Goal: Task Accomplishment & Management: Complete application form

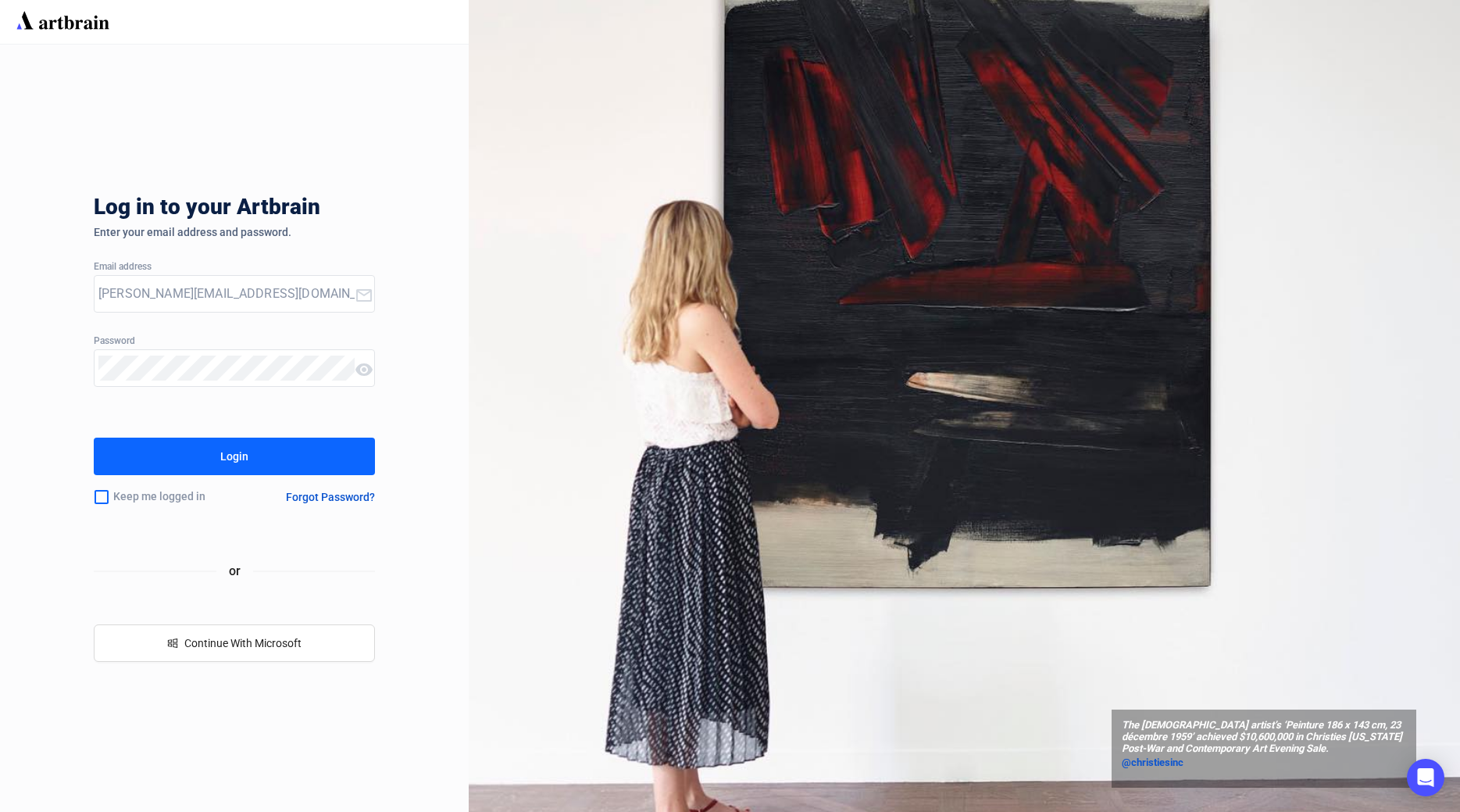
click at [226, 447] on div "Login" at bounding box center [234, 456] width 29 height 25
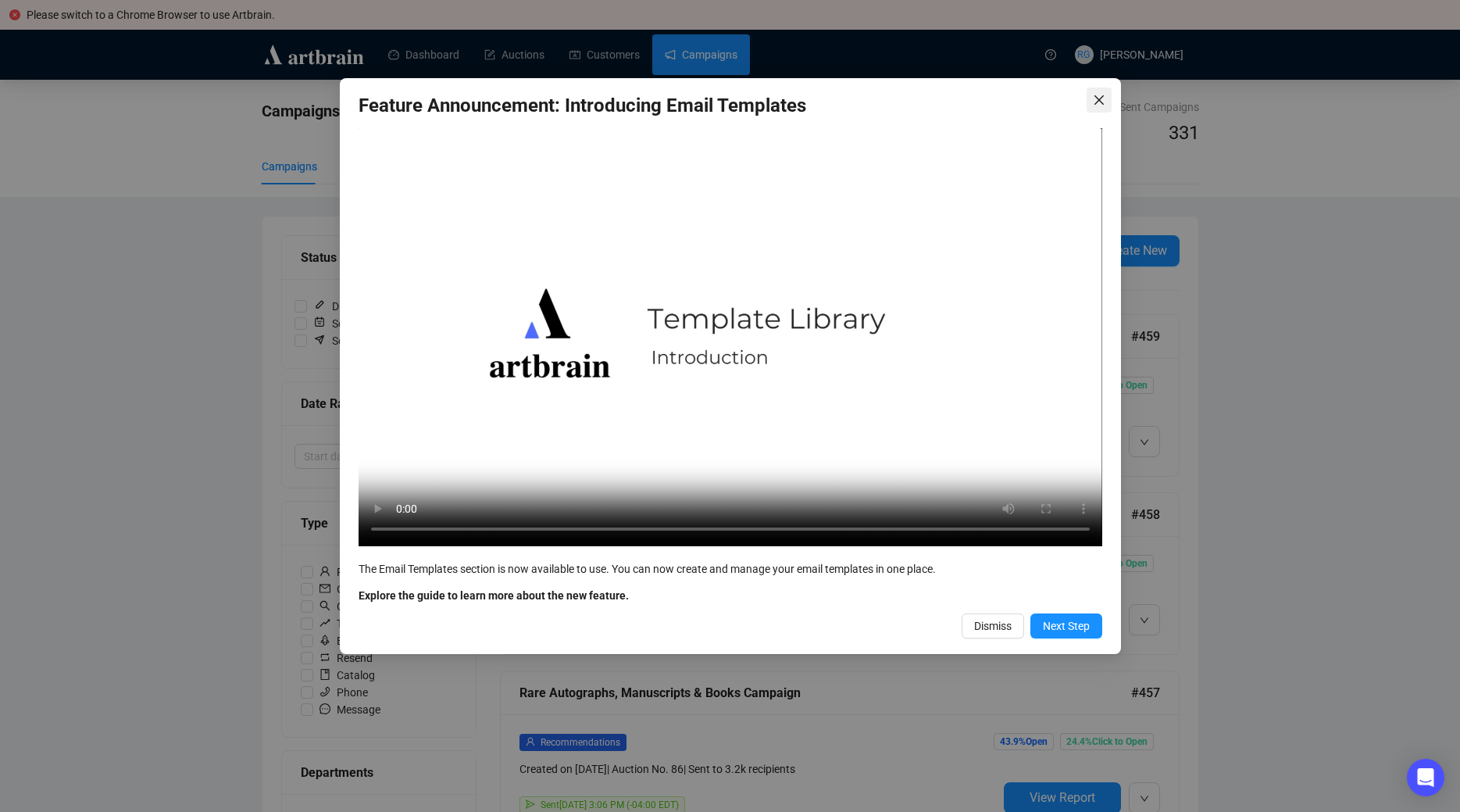
click at [1092, 98] on span "Close" at bounding box center [1099, 100] width 25 height 12
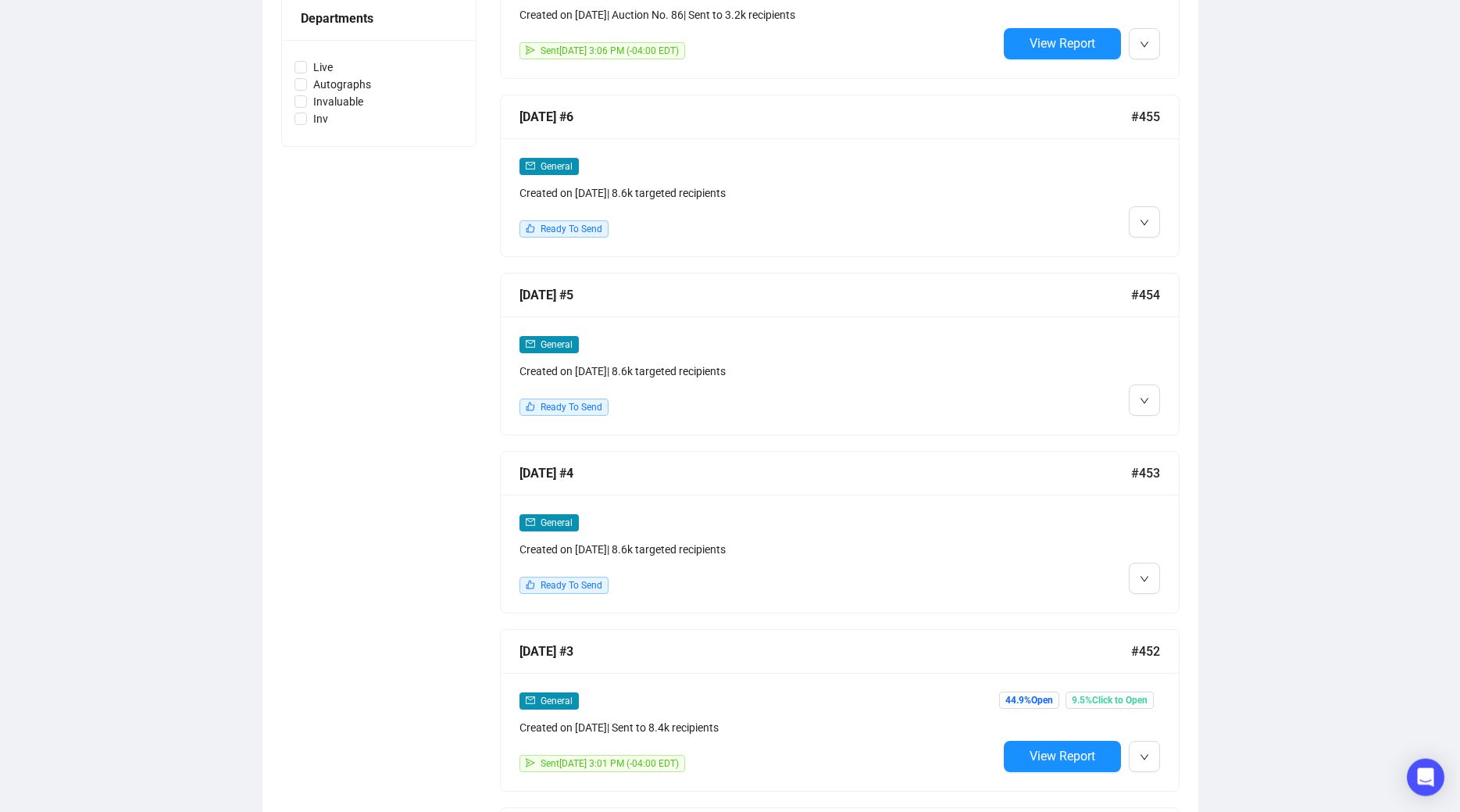
scroll to position [764, 0]
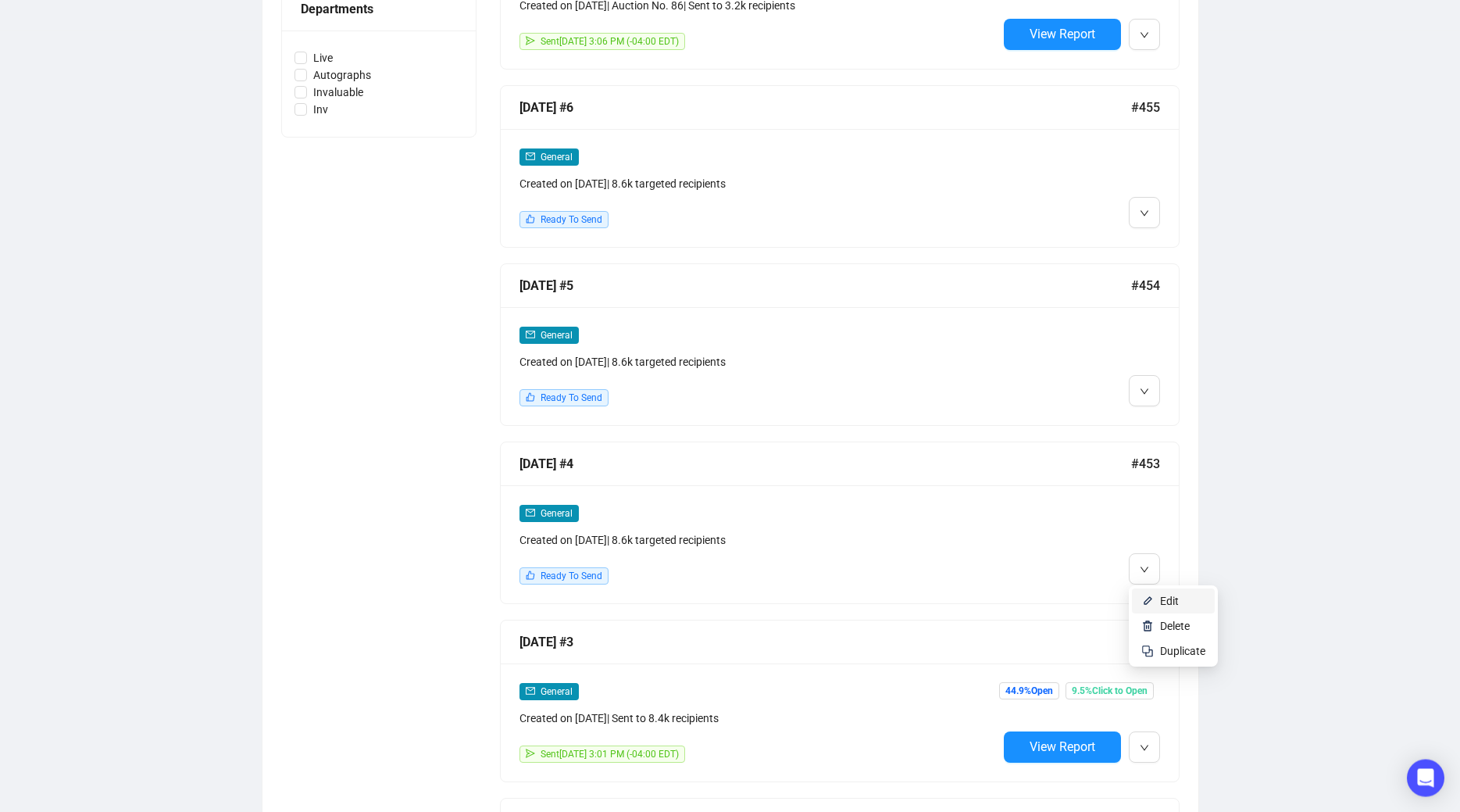
click at [1156, 595] on li "Edit" at bounding box center [1173, 600] width 83 height 25
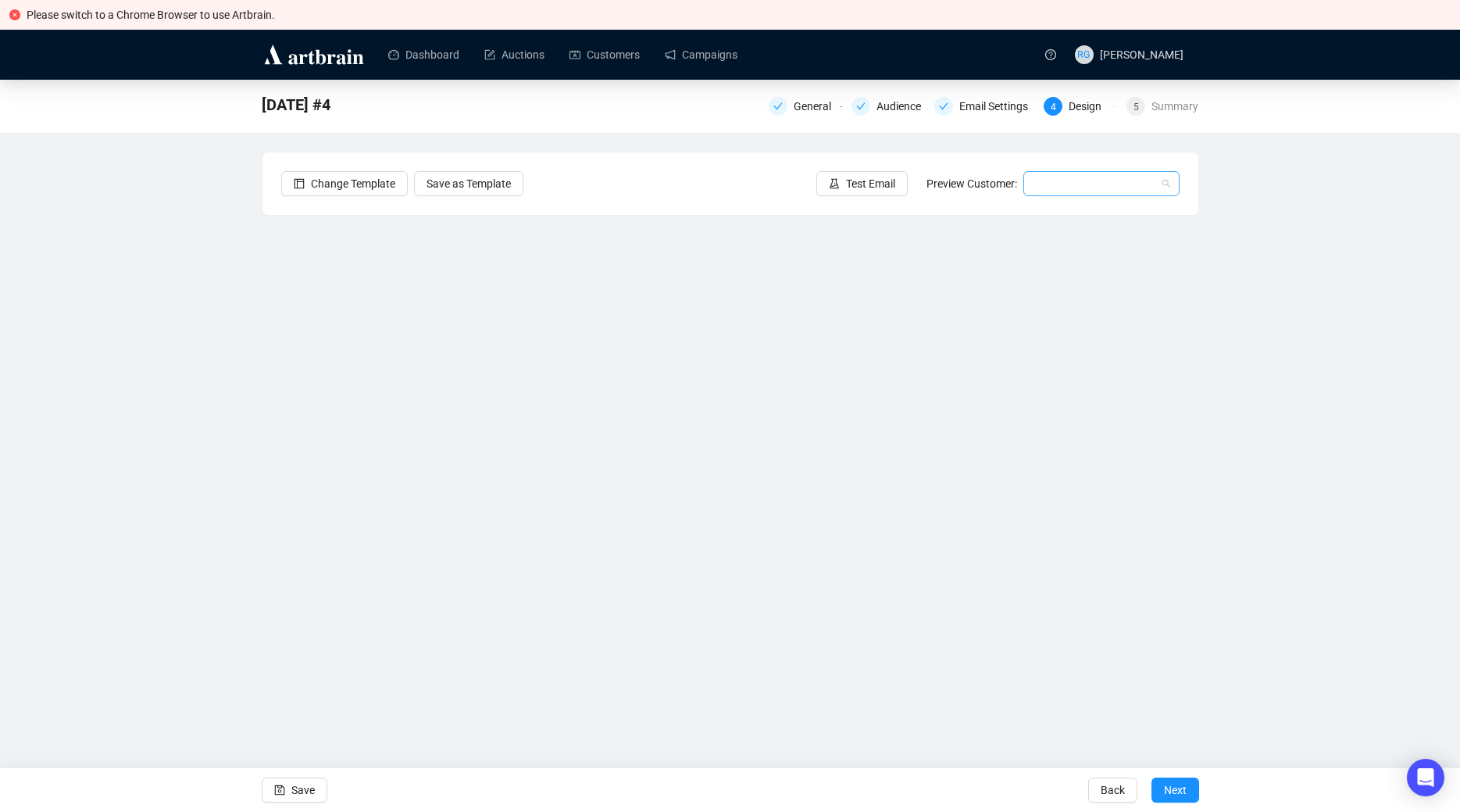
click at [1103, 176] on input "search" at bounding box center [1095, 183] width 124 height 23
click at [1088, 211] on div "[PERSON_NAME] | Example" at bounding box center [1101, 215] width 131 height 17
click at [810, 98] on div "General" at bounding box center [817, 106] width 47 height 19
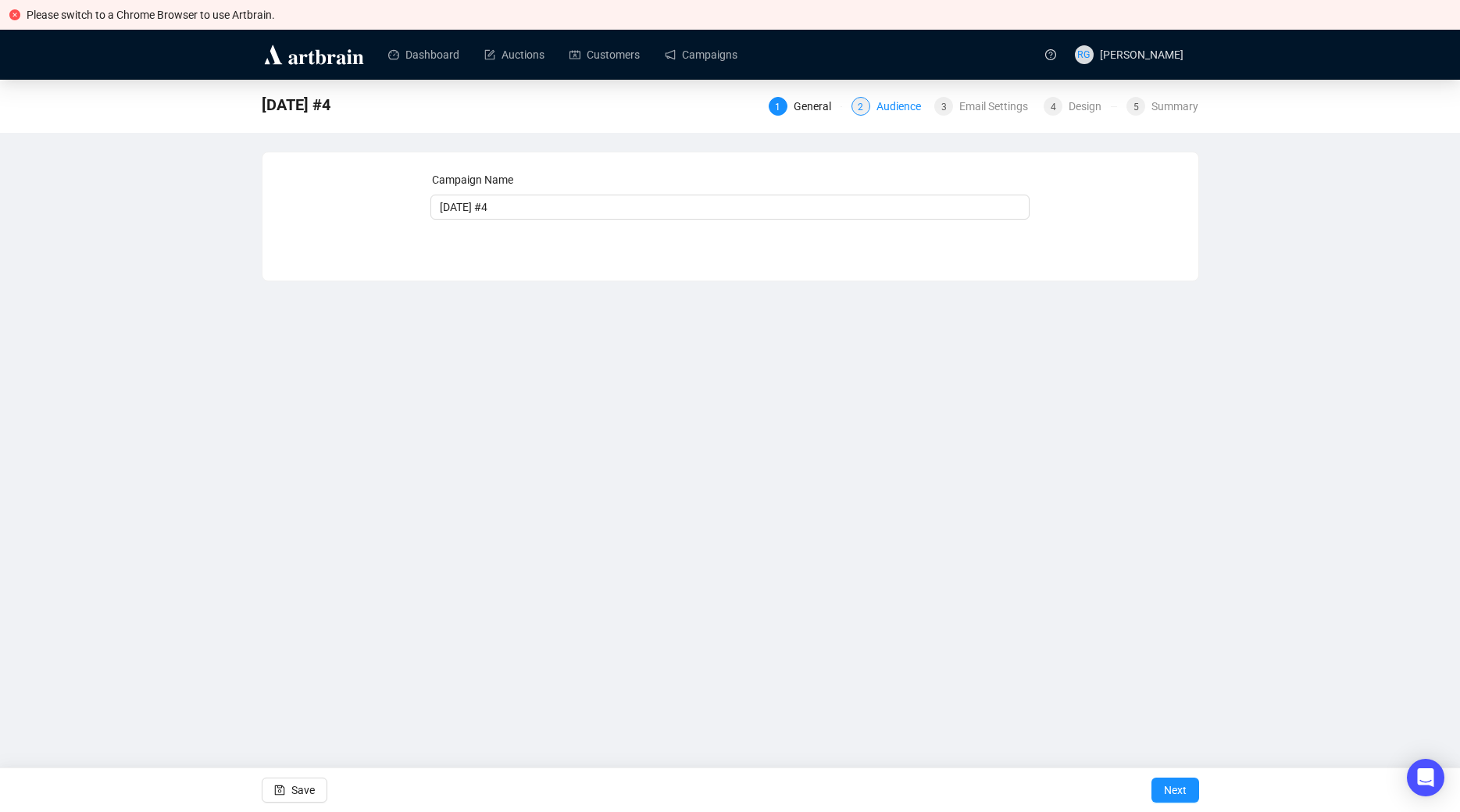
click at [870, 110] on div "2" at bounding box center [861, 106] width 19 height 19
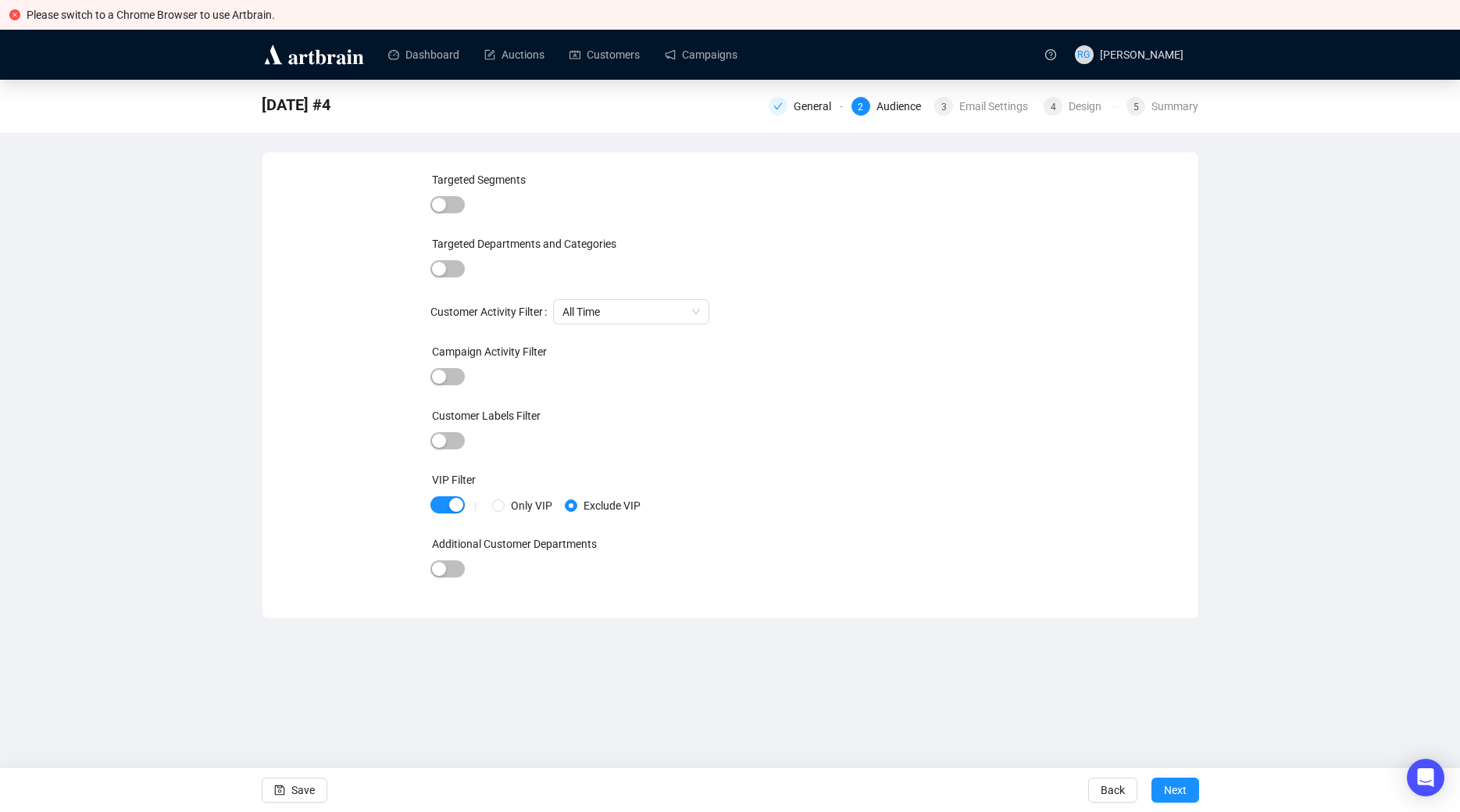
click at [968, 116] on div "General 2 Audience 3 Email Settings 4 Design 5 Summary" at bounding box center [984, 105] width 430 height 25
click at [968, 110] on div "Email Settings" at bounding box center [999, 106] width 78 height 19
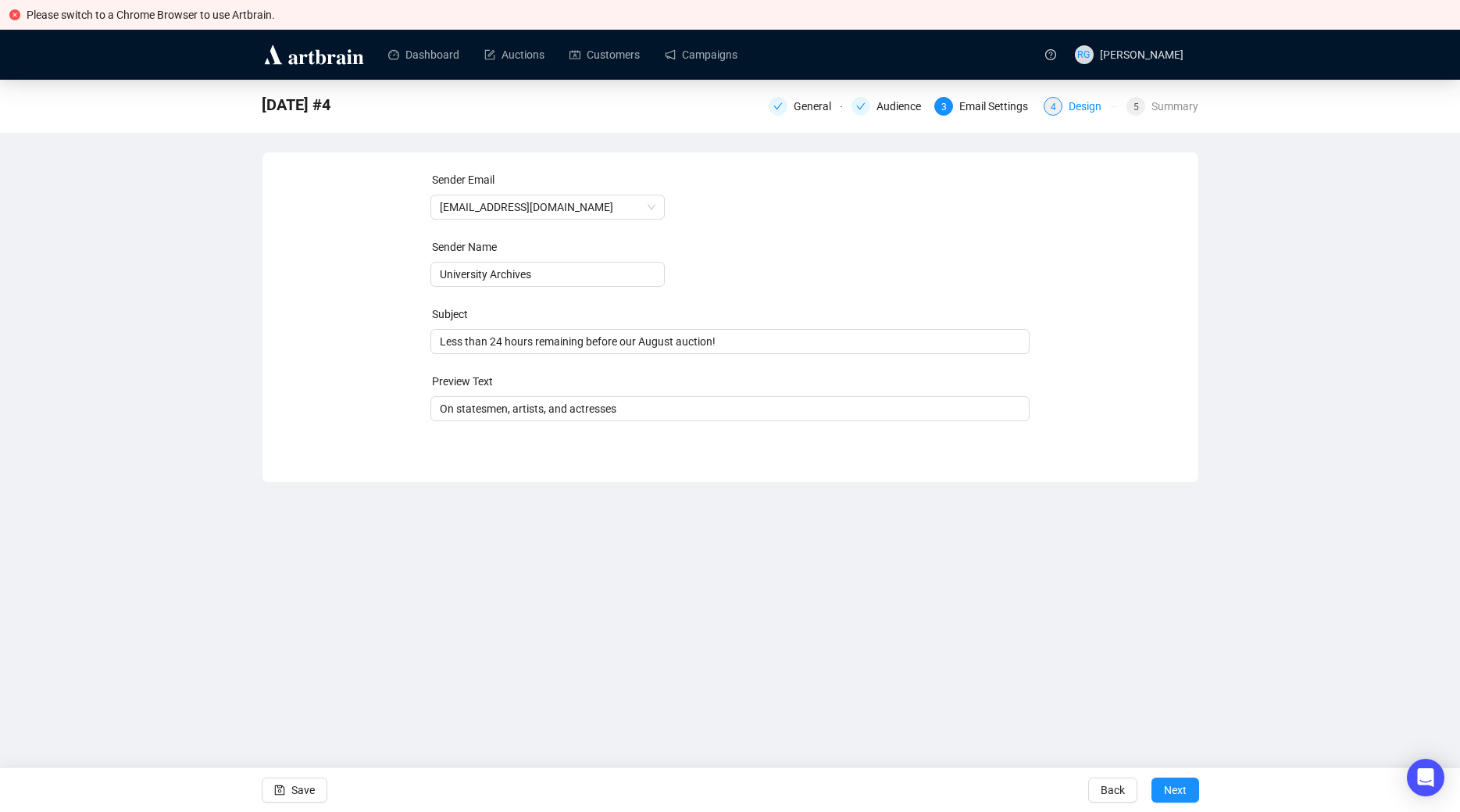
click at [1057, 111] on span "4" at bounding box center [1053, 107] width 5 height 11
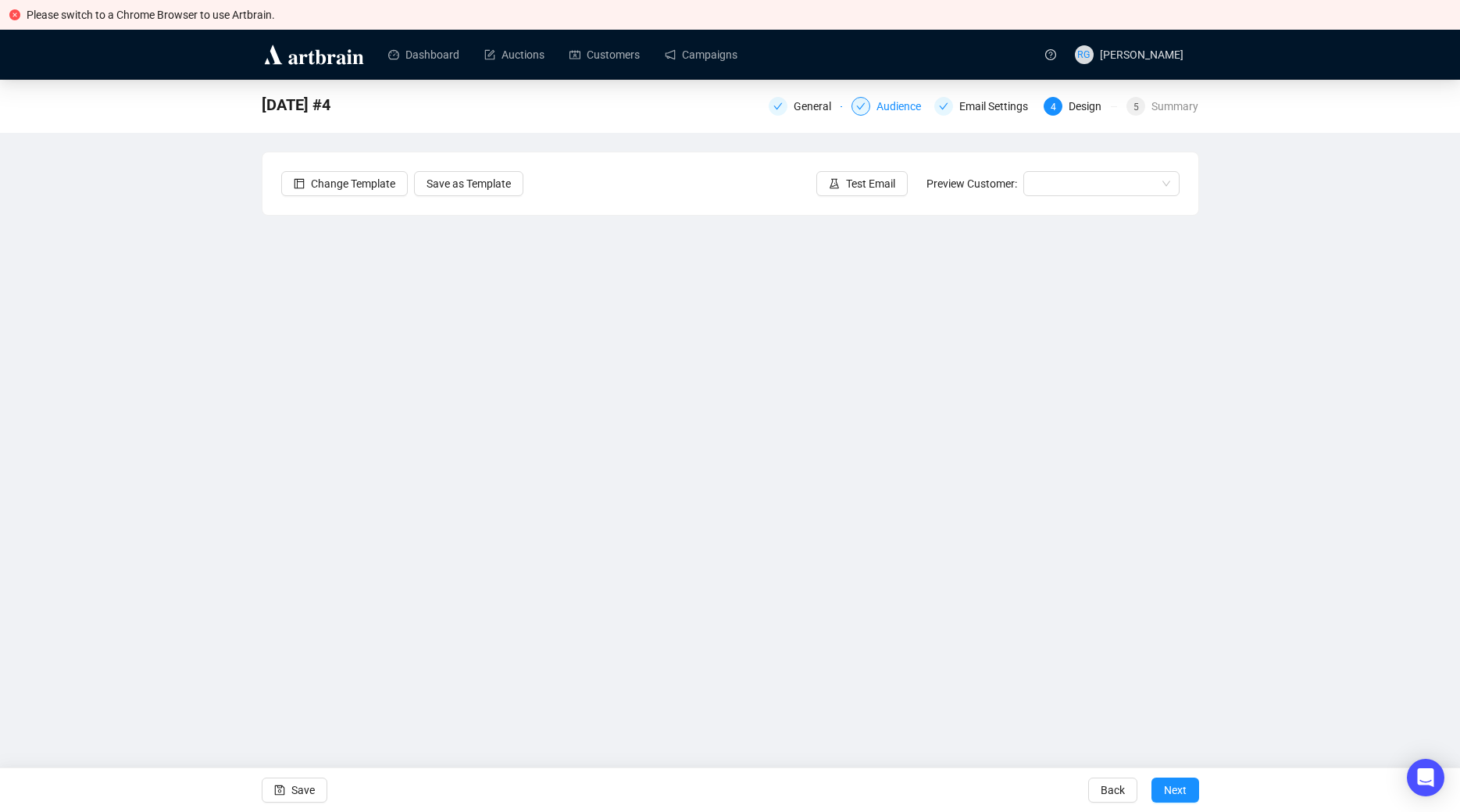
click at [905, 105] on div "Audience" at bounding box center [904, 106] width 54 height 19
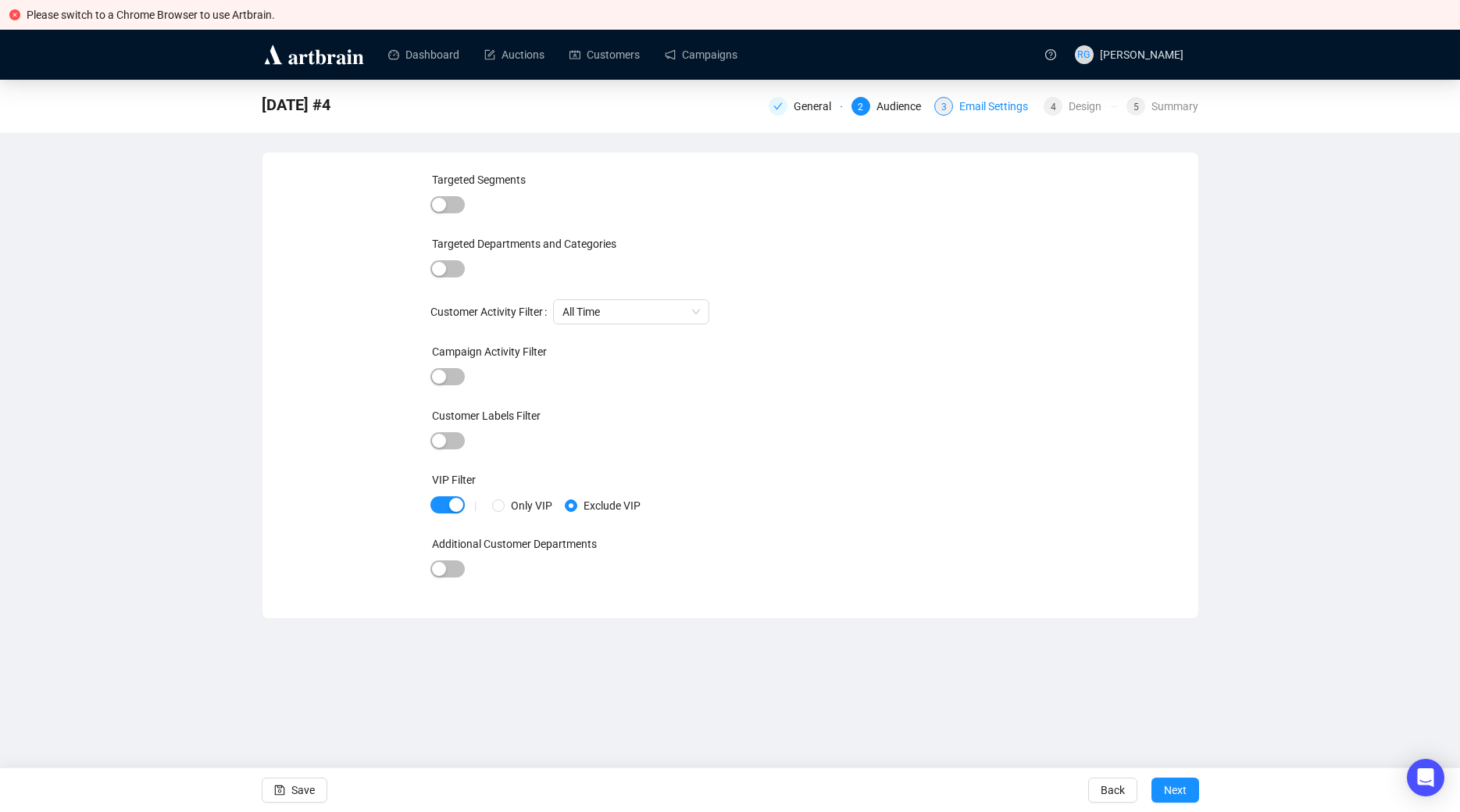
click at [983, 109] on div "Email Settings" at bounding box center [999, 106] width 78 height 19
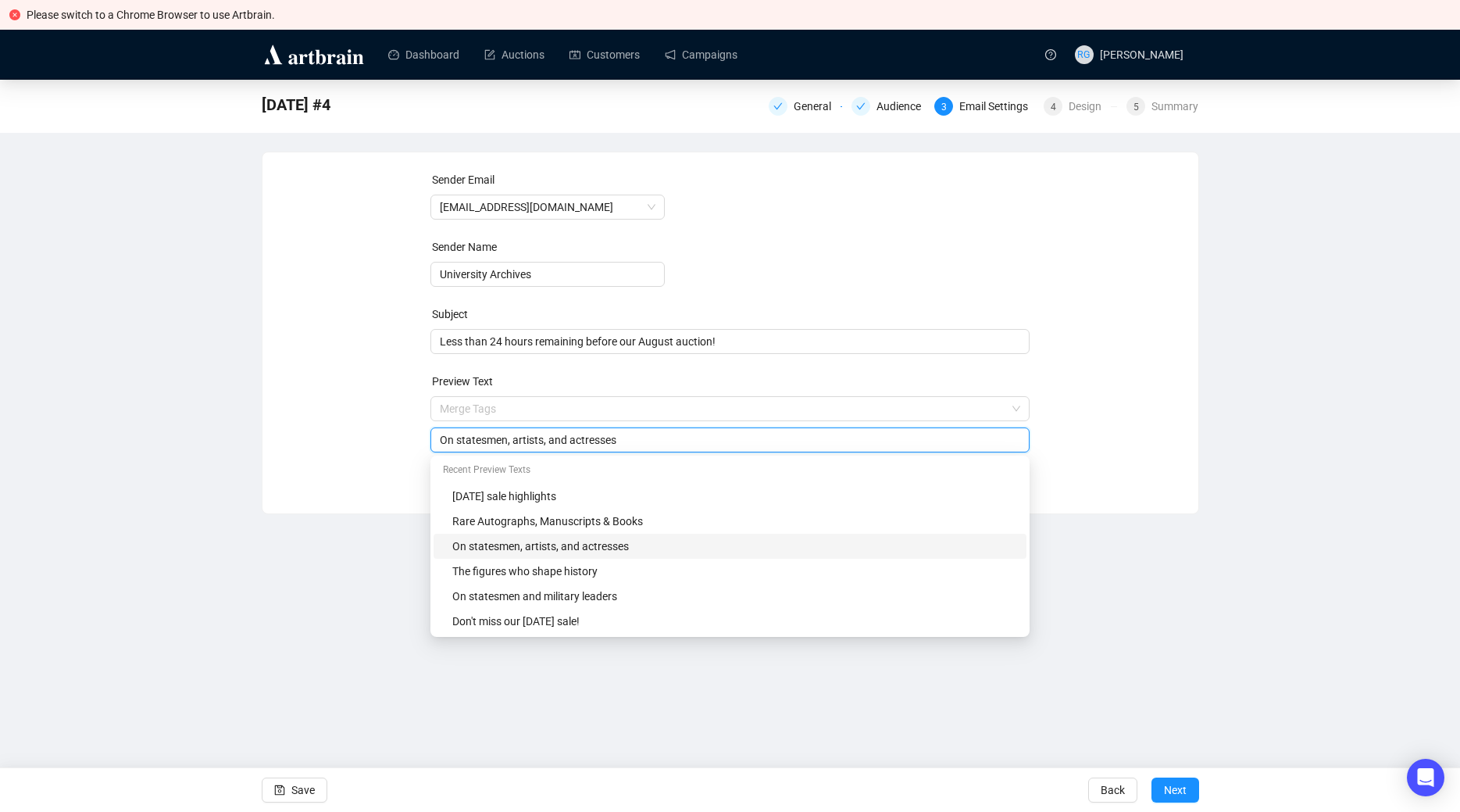
drag, startPoint x: 512, startPoint y: 411, endPoint x: 620, endPoint y: 419, distance: 108.3
click at [620, 431] on input "On statesmen, artists, and actresses" at bounding box center [730, 440] width 581 height 17
type input "On statesmen, astronauts, and novelists"
click at [298, 788] on span "Save" at bounding box center [302, 790] width 23 height 44
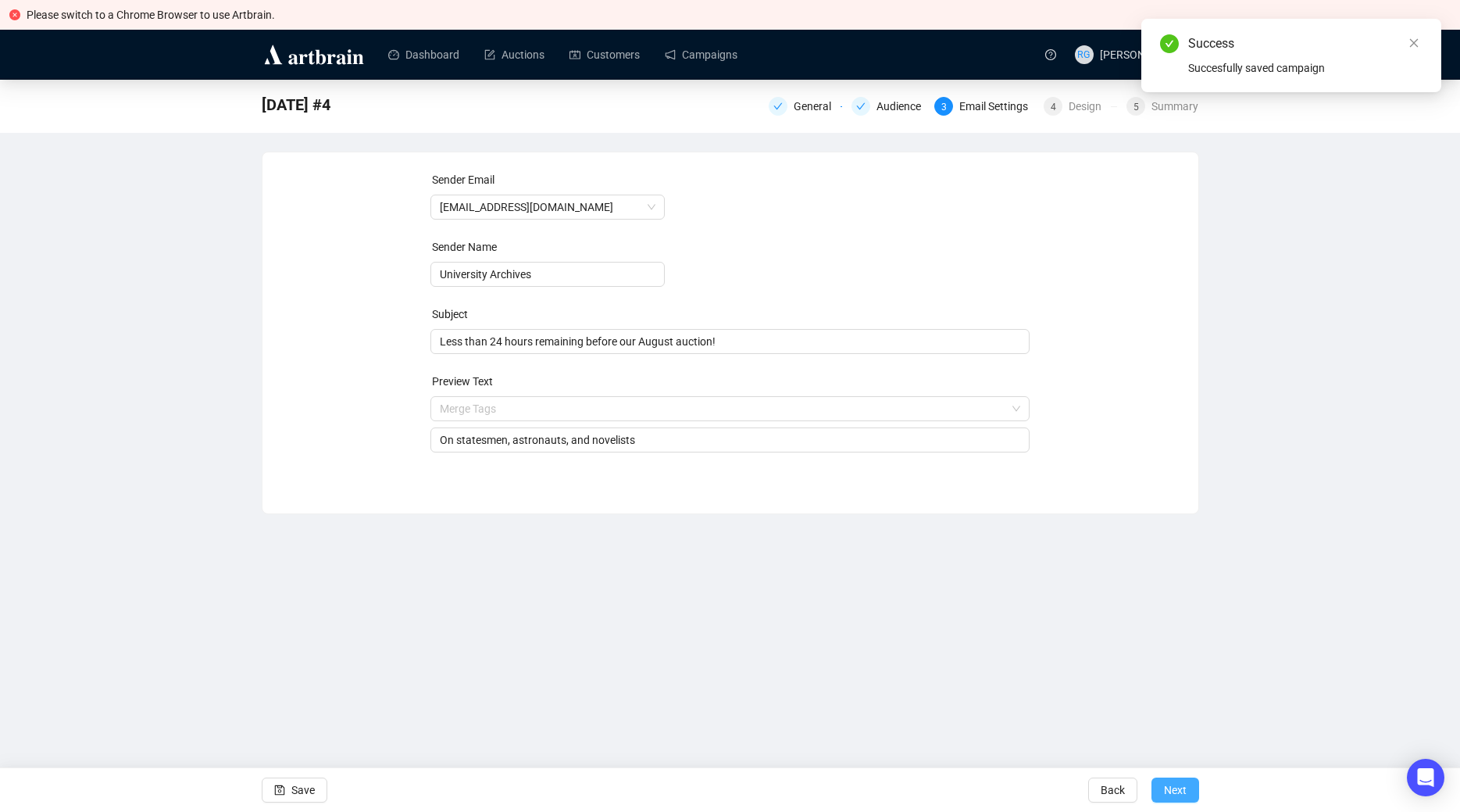
click at [1172, 793] on span "Next" at bounding box center [1176, 790] width 22 height 44
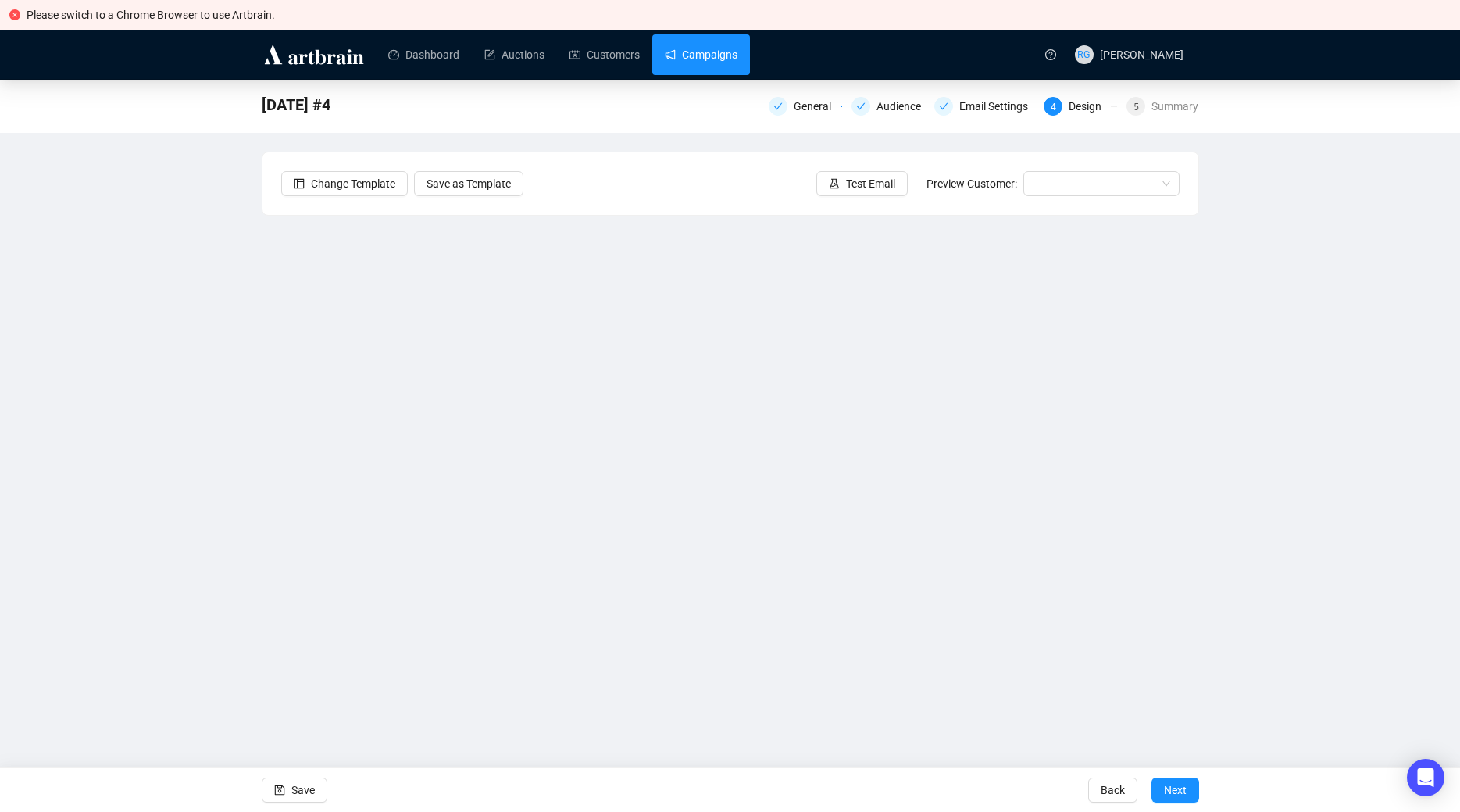
click at [689, 53] on link "Campaigns" at bounding box center [701, 54] width 73 height 41
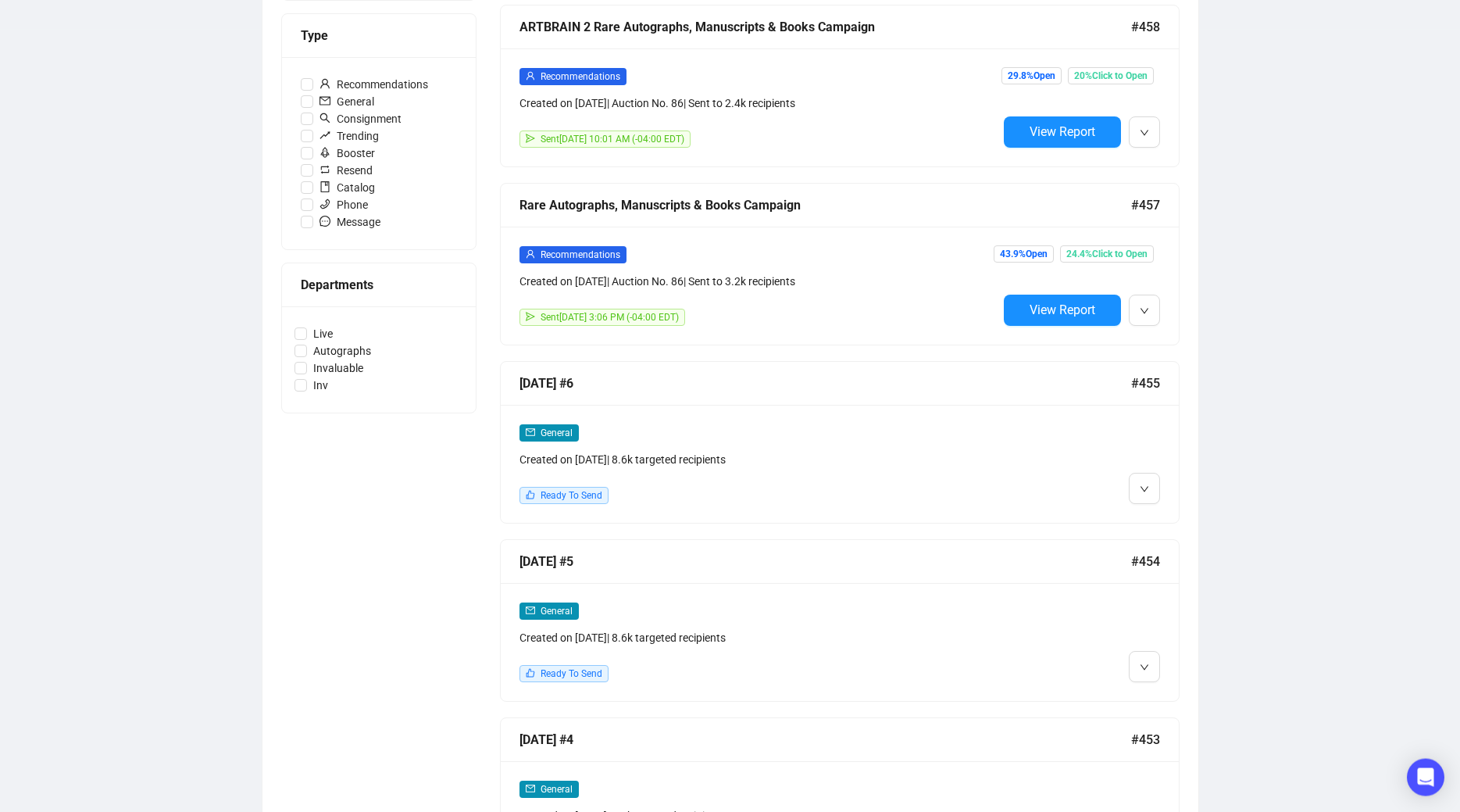
scroll to position [490, 0]
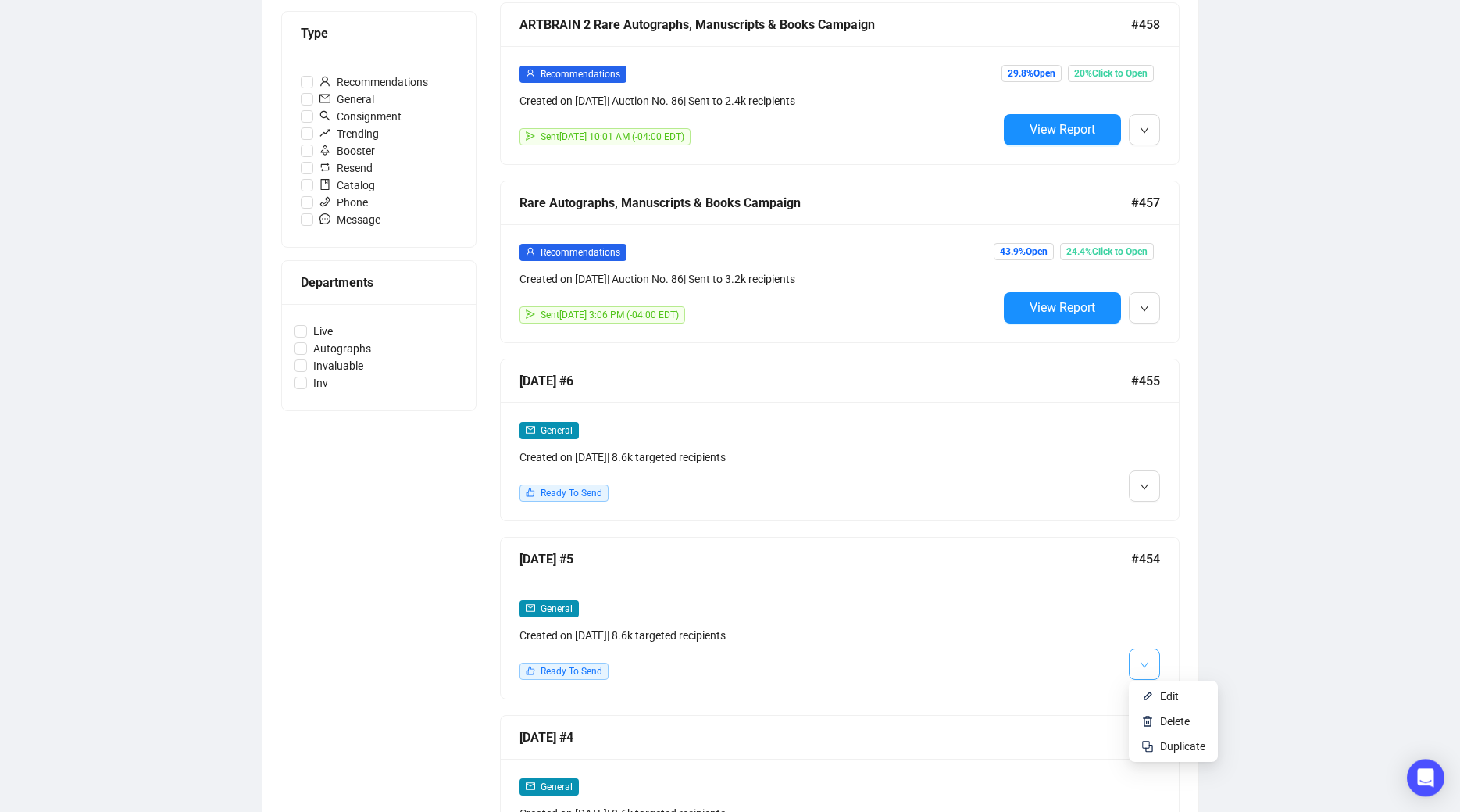
click at [1150, 658] on button "button" at bounding box center [1145, 664] width 31 height 31
click at [1158, 698] on li "Edit" at bounding box center [1173, 695] width 83 height 25
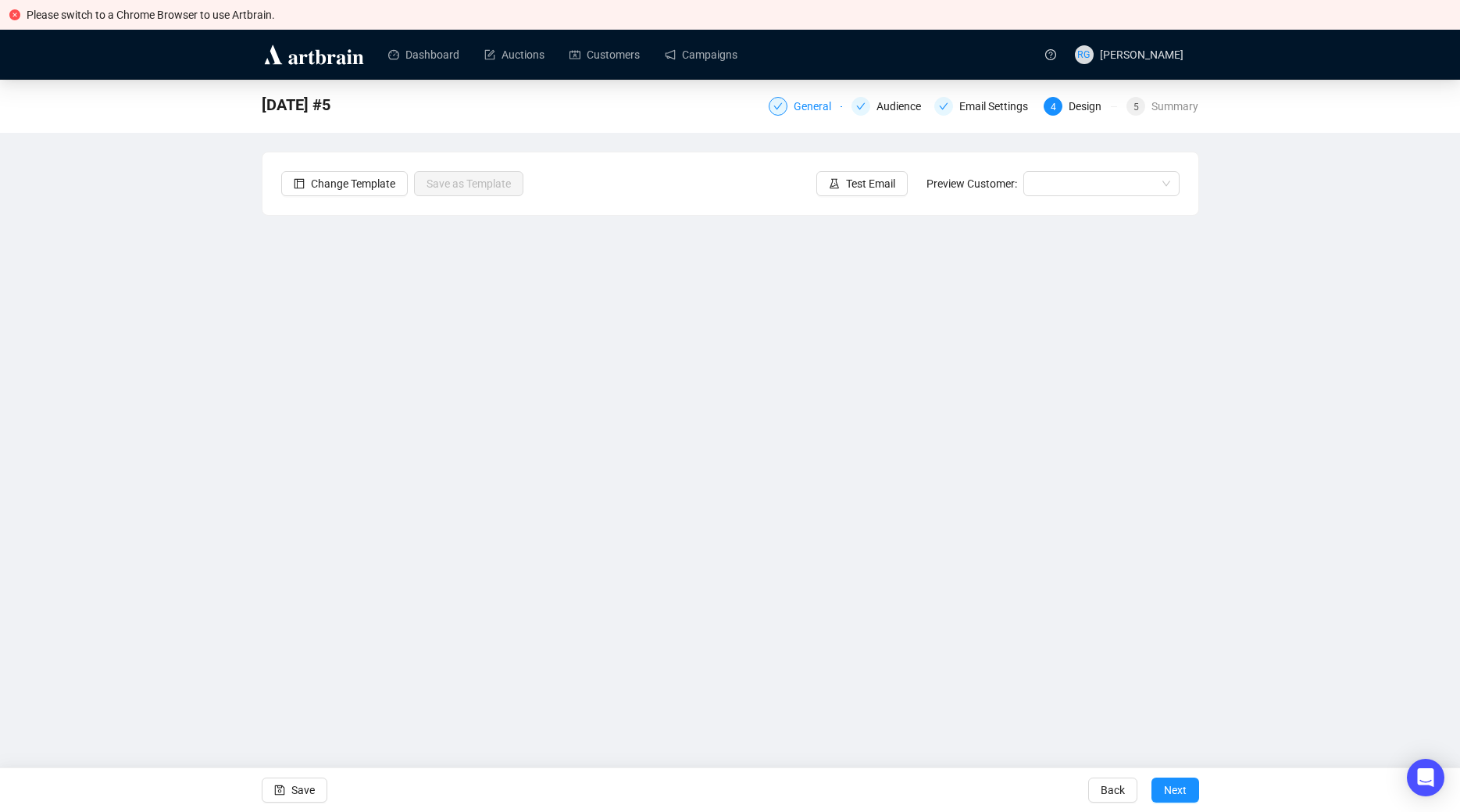
click at [808, 104] on div "General" at bounding box center [817, 106] width 47 height 19
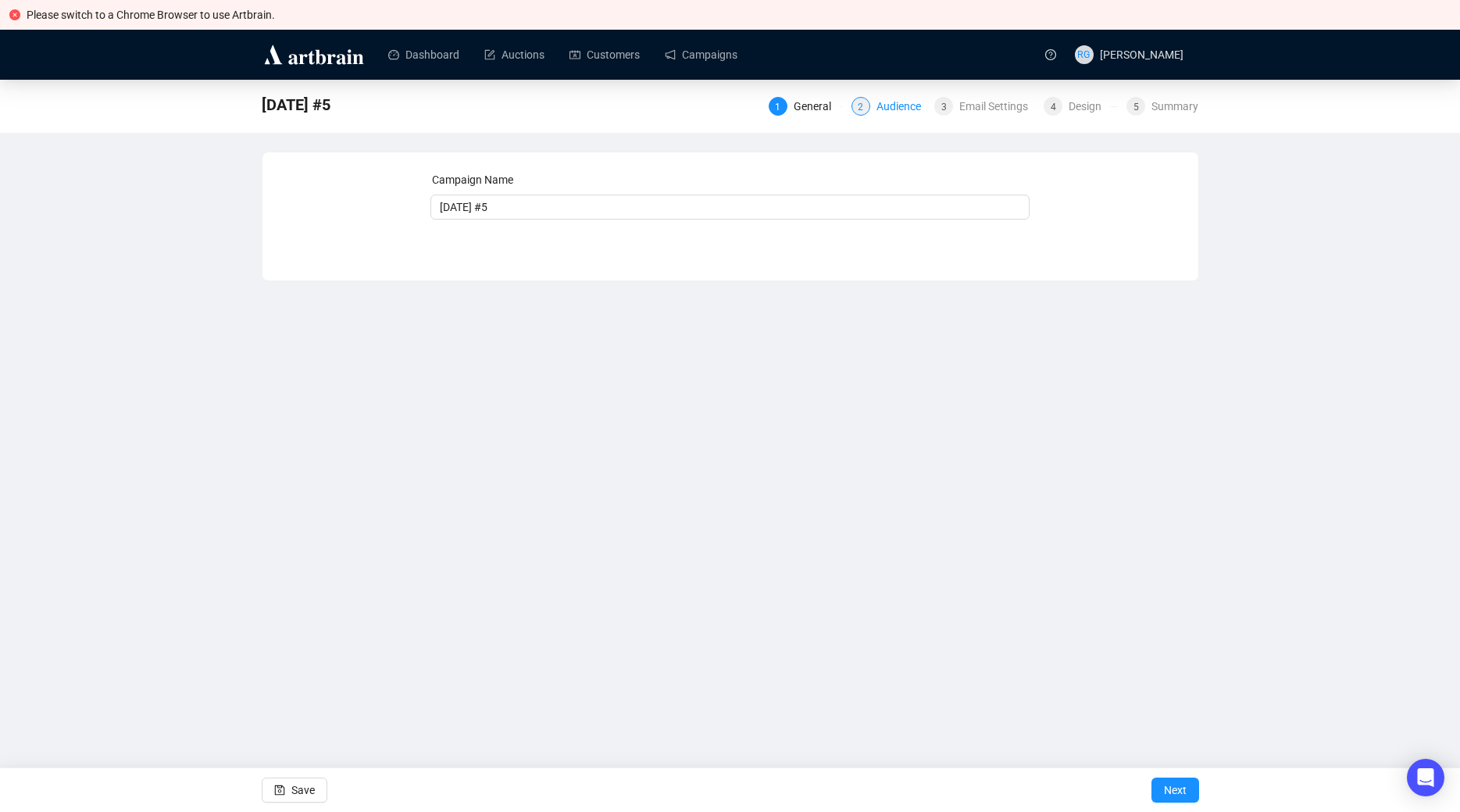
click at [891, 105] on div "Audience" at bounding box center [904, 106] width 54 height 19
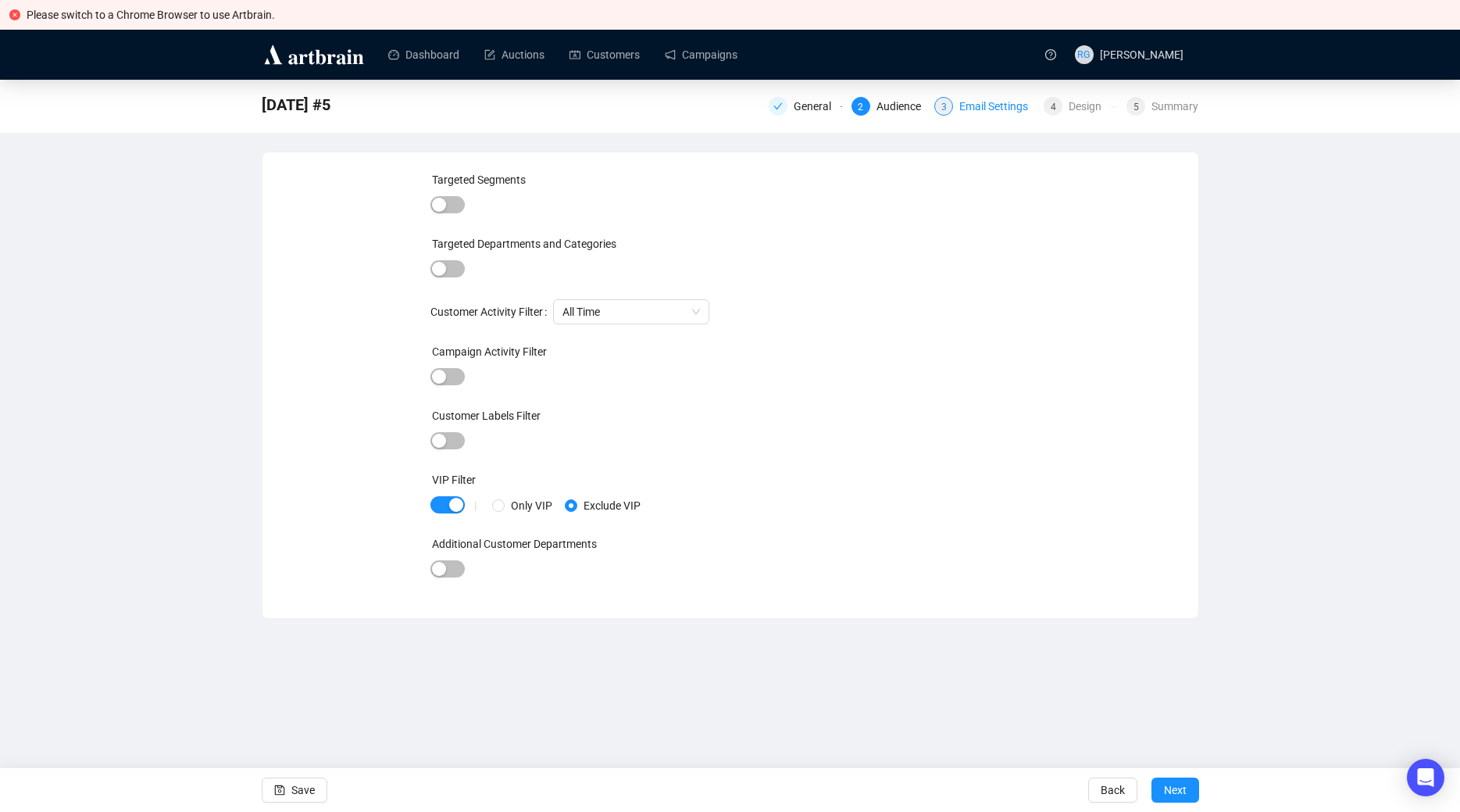
click at [958, 106] on div "3 Email Settings" at bounding box center [985, 106] width 100 height 19
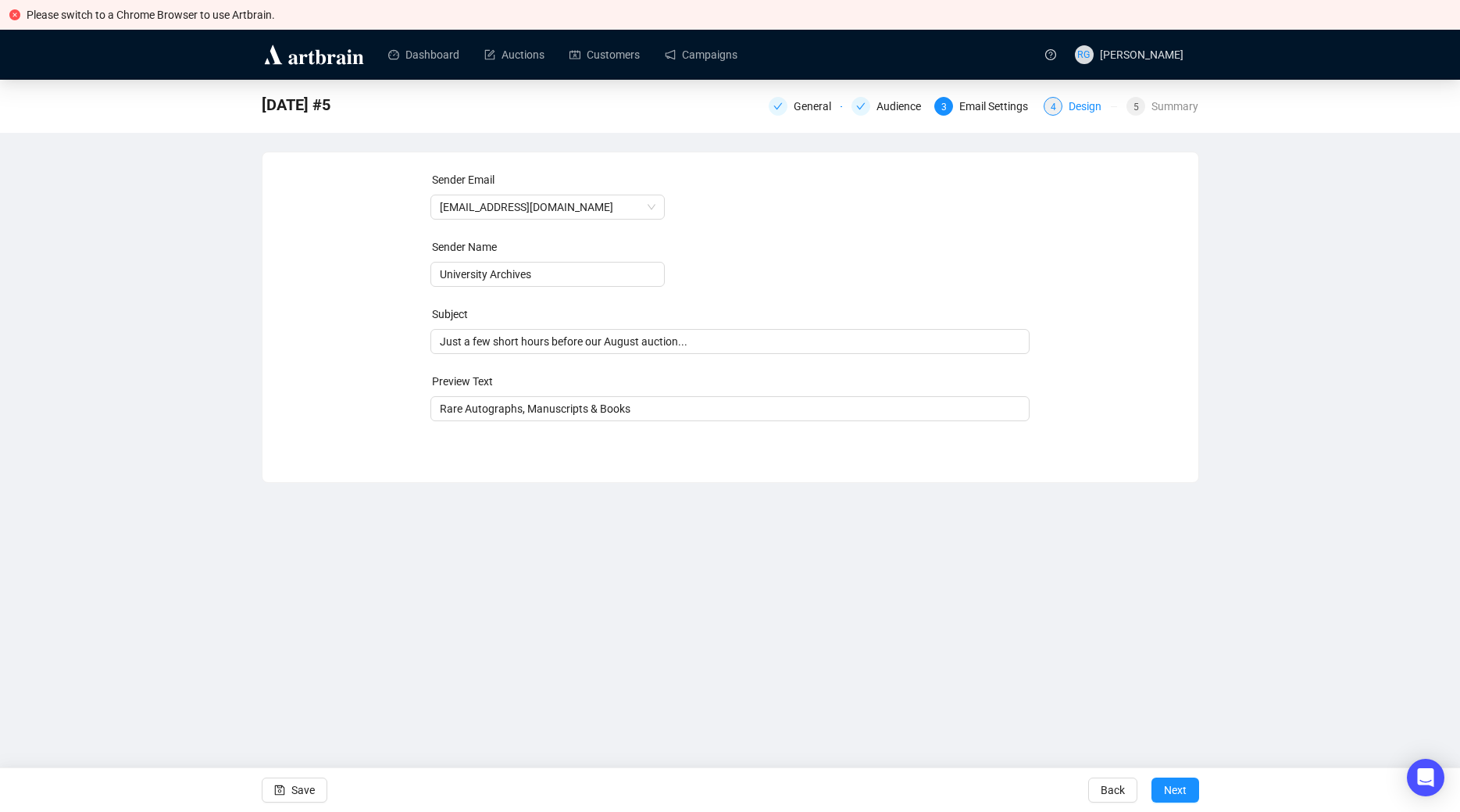
click at [1070, 105] on div "4 Design" at bounding box center [1080, 106] width 73 height 19
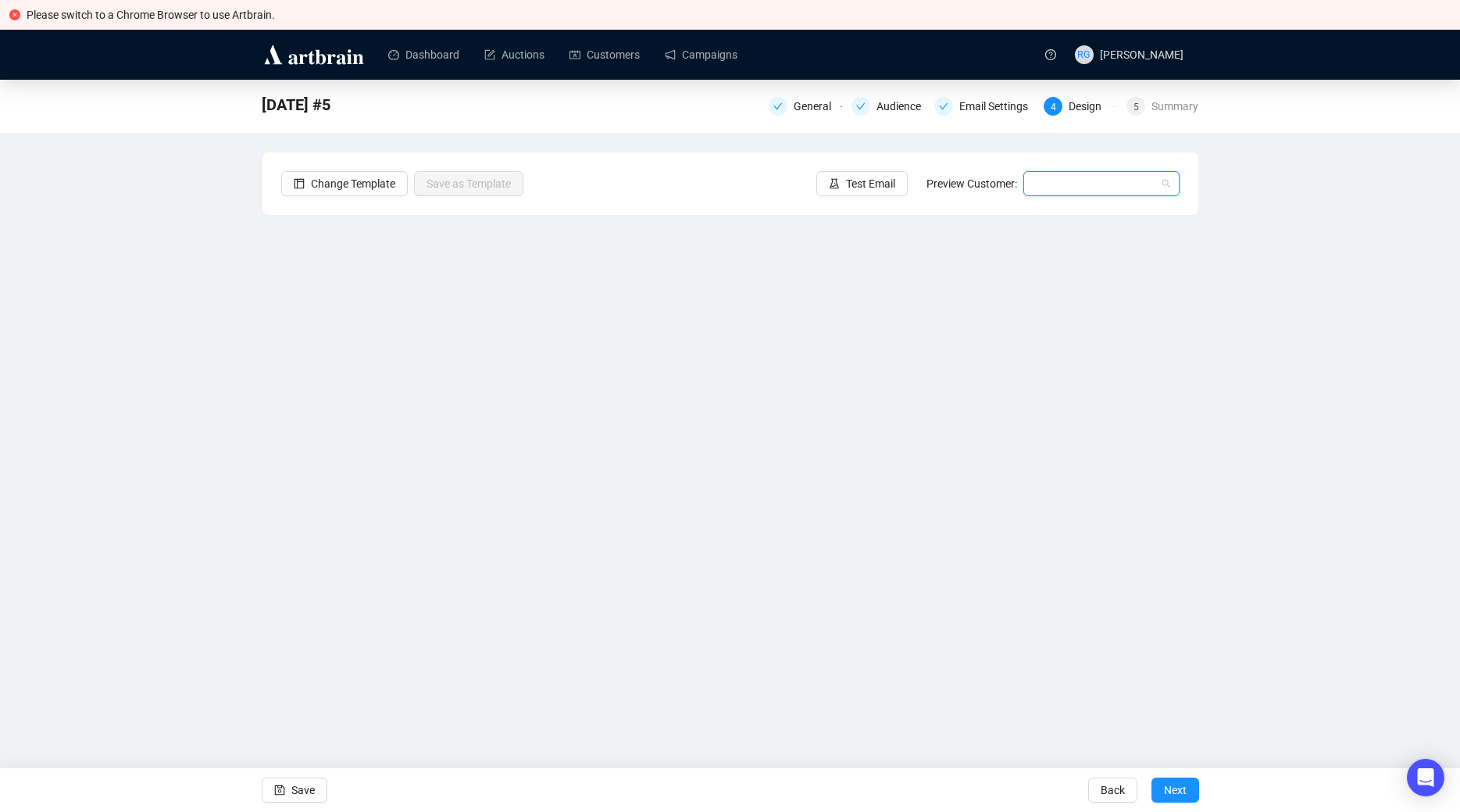
click at [1075, 184] on input "search" at bounding box center [1095, 183] width 124 height 23
click at [1075, 217] on div "[PERSON_NAME] | Example" at bounding box center [1101, 215] width 131 height 17
click at [695, 60] on link "Campaigns" at bounding box center [701, 54] width 73 height 41
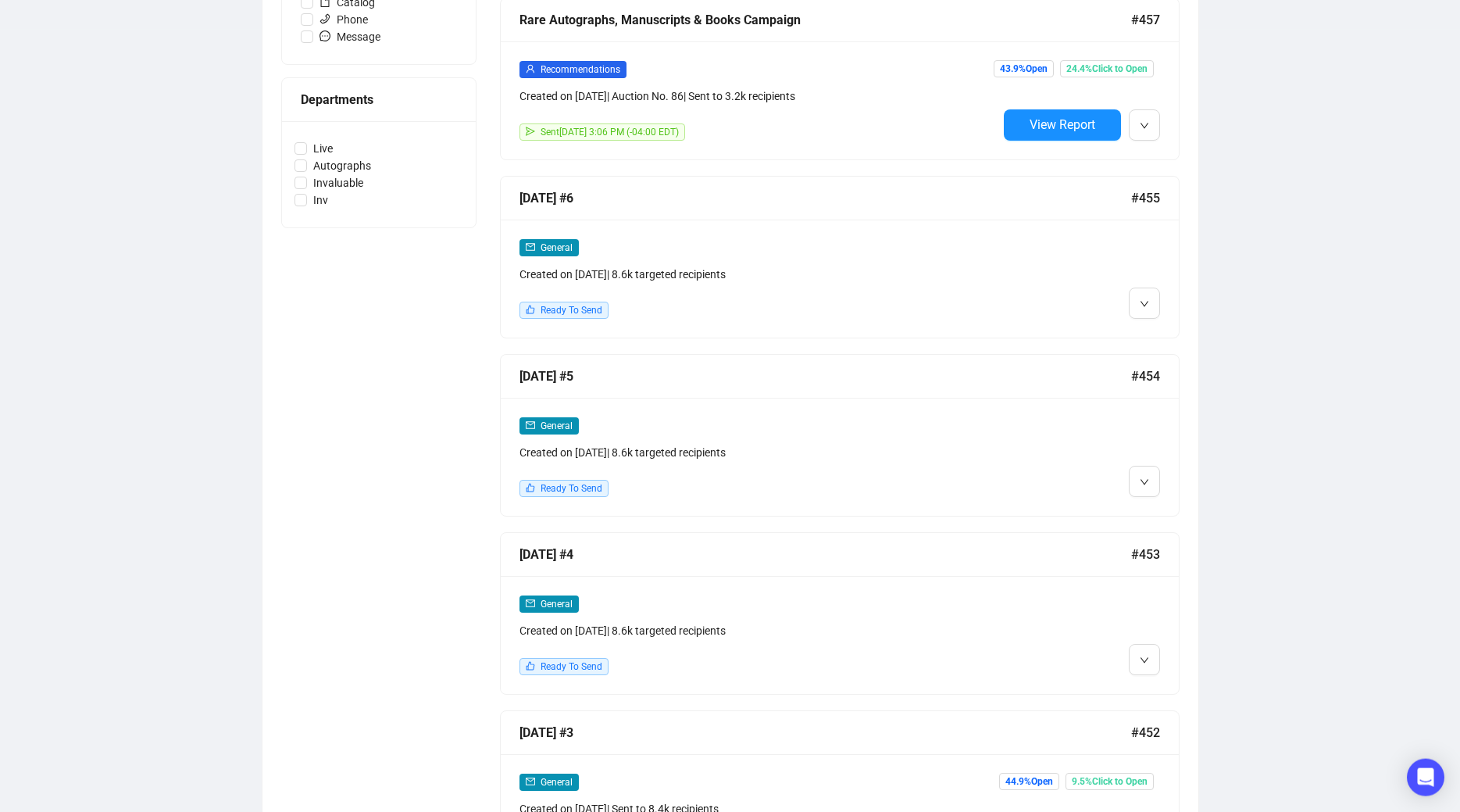
scroll to position [678, 0]
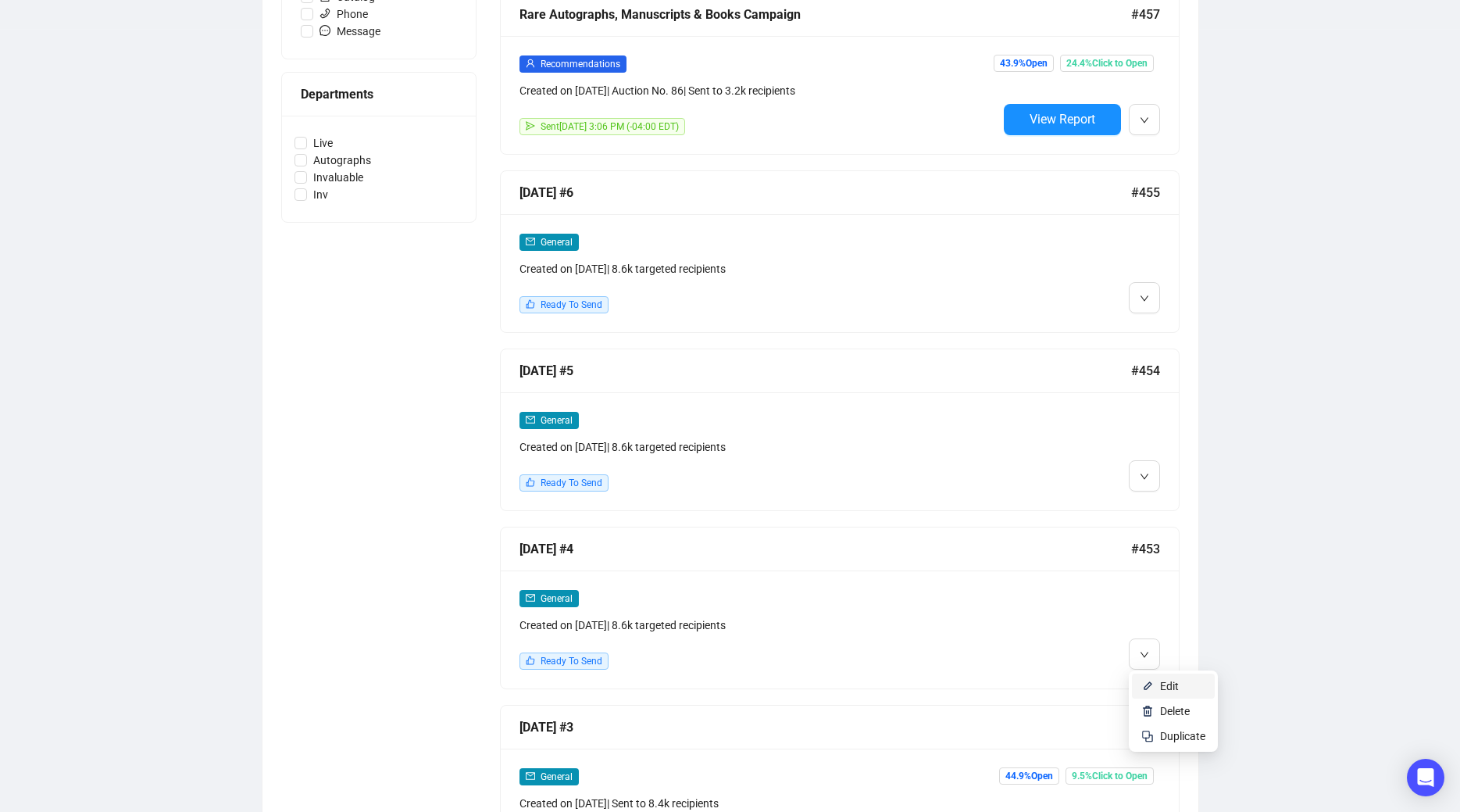
click at [1154, 684] on li "Edit" at bounding box center [1173, 686] width 83 height 25
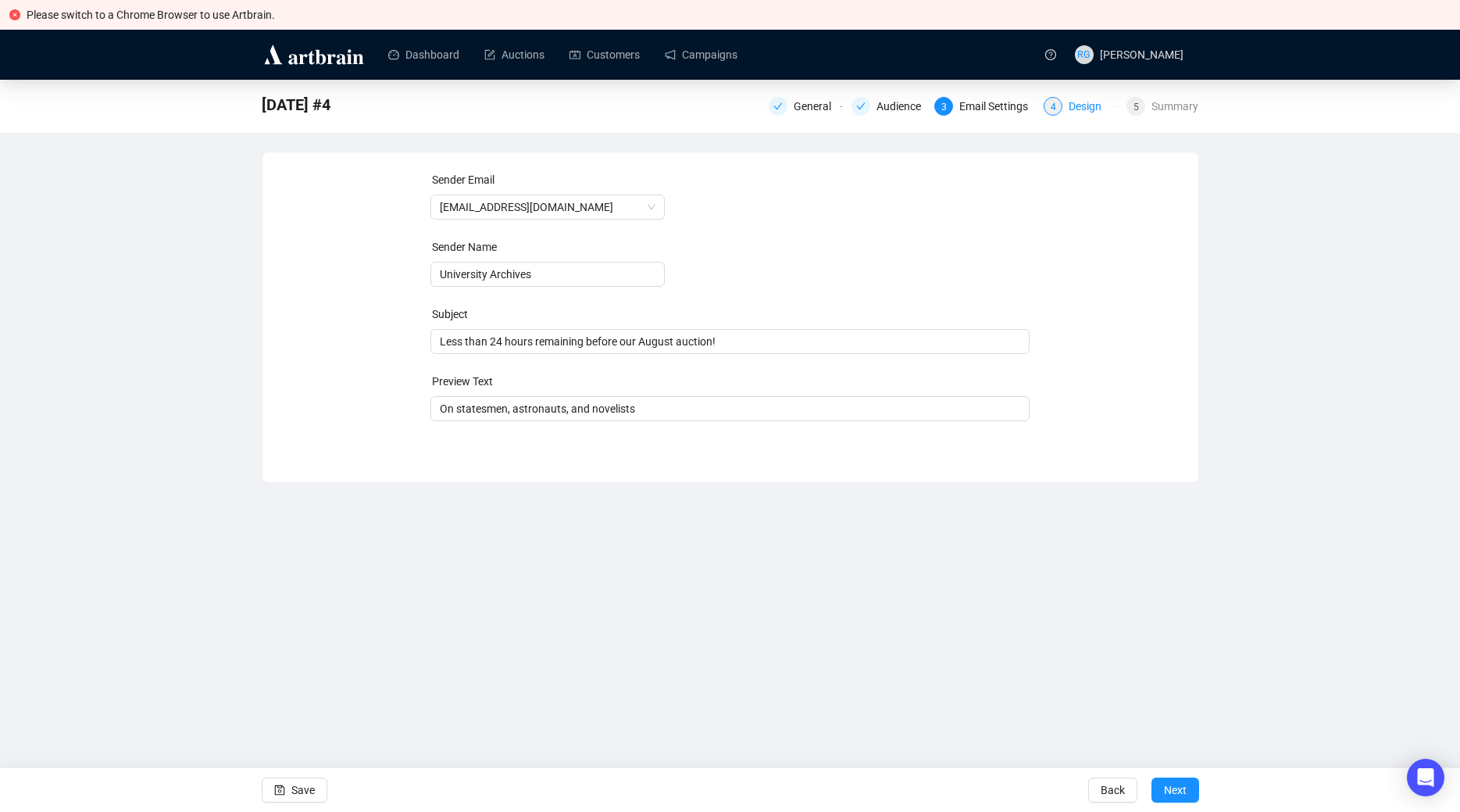
click at [1049, 105] on div "4" at bounding box center [1053, 106] width 19 height 19
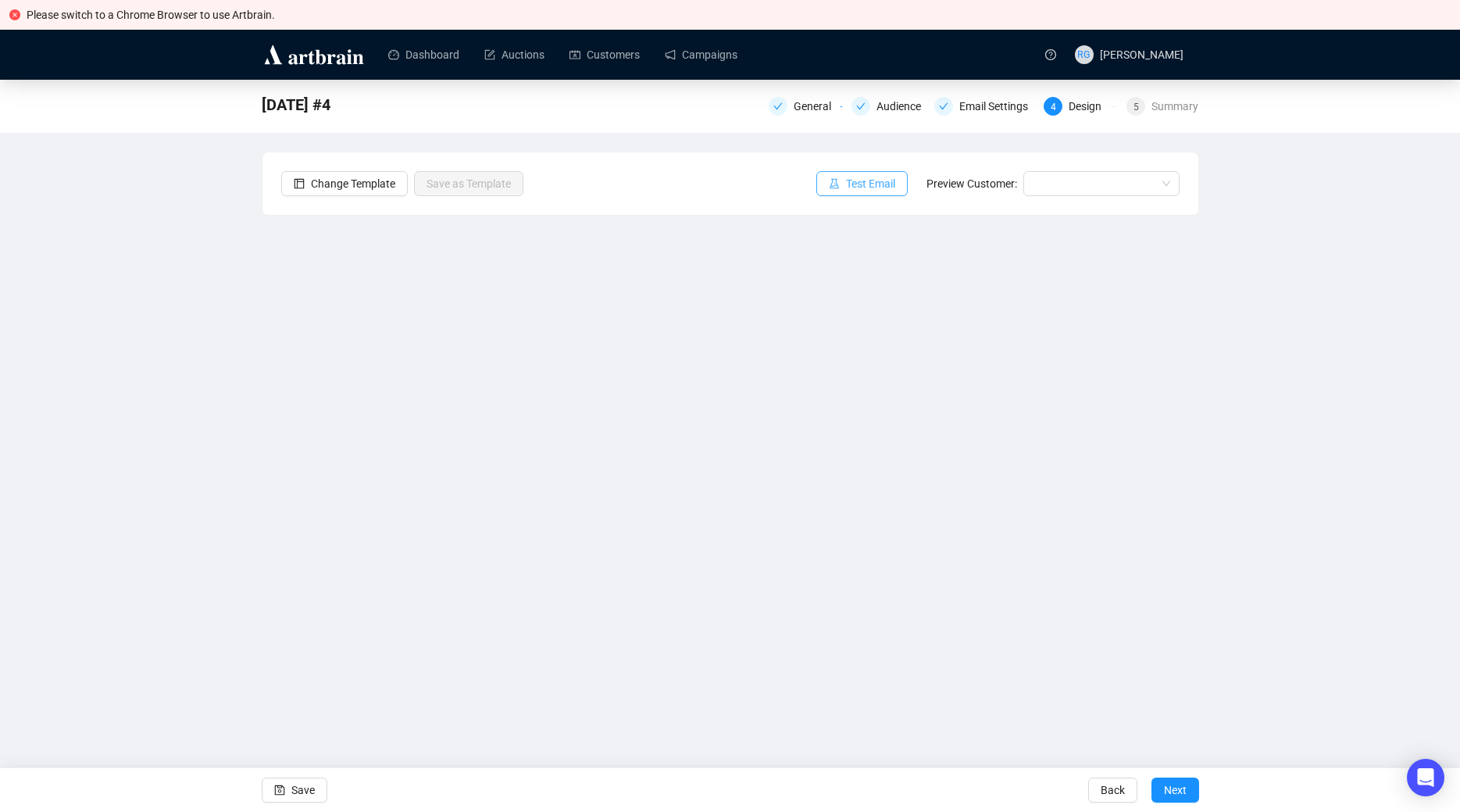
click at [870, 185] on span "Test Email" at bounding box center [870, 184] width 49 height 17
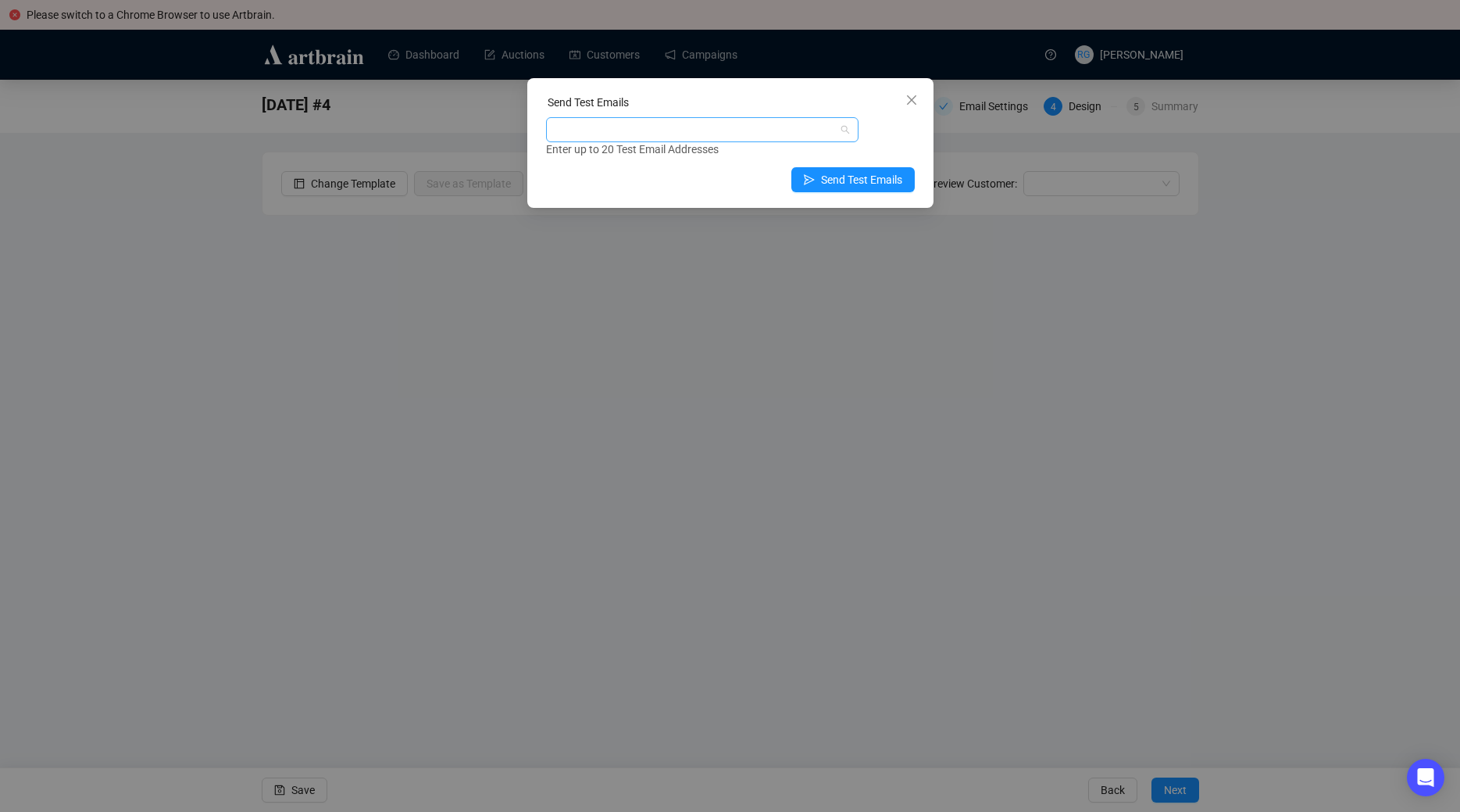
click at [653, 128] on div at bounding box center [695, 129] width 290 height 22
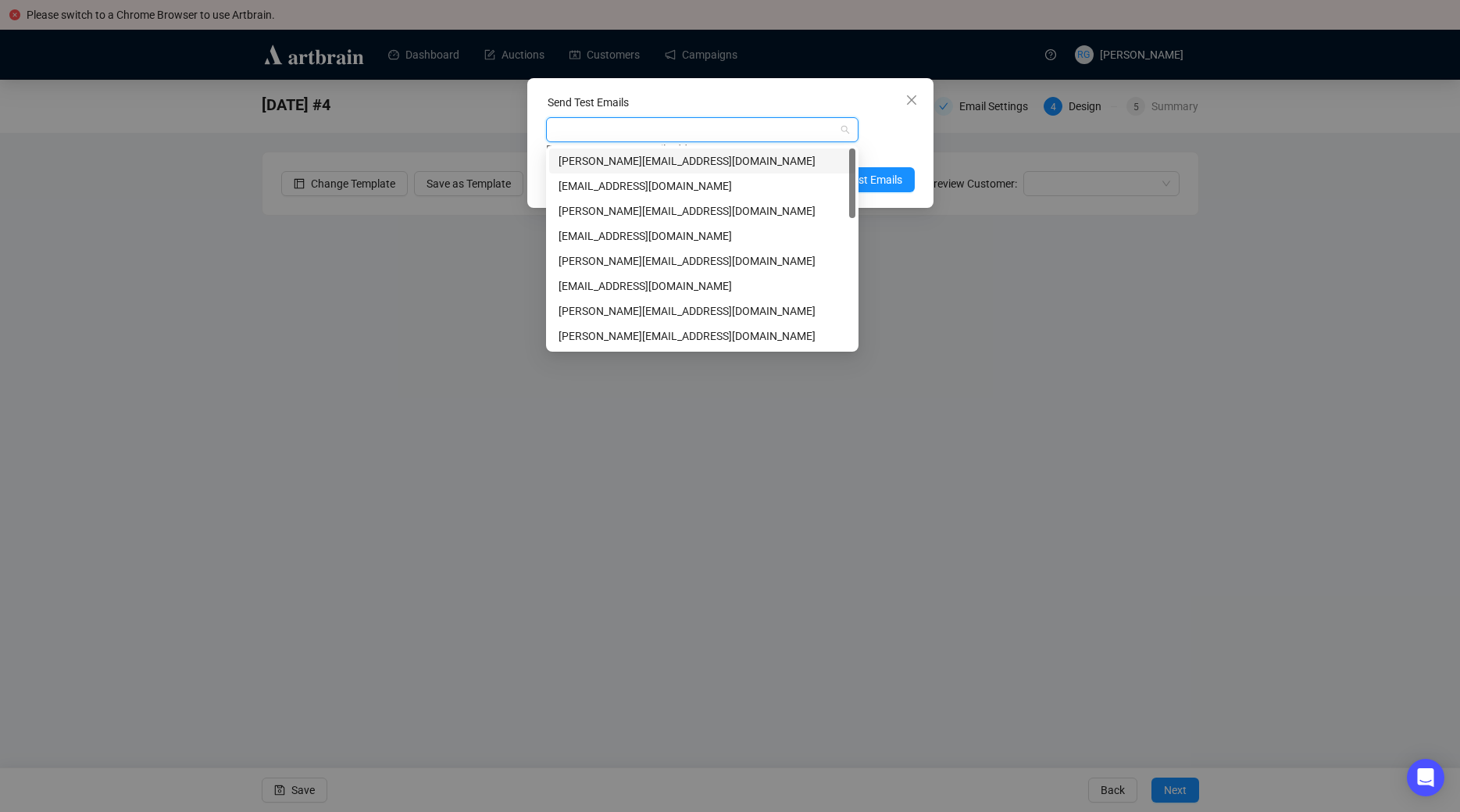
click at [630, 158] on div "[PERSON_NAME][EMAIL_ADDRESS][DOMAIN_NAME]" at bounding box center [702, 161] width 288 height 17
click at [609, 309] on div "[PERSON_NAME][EMAIL_ADDRESS][DOMAIN_NAME]" at bounding box center [702, 311] width 288 height 17
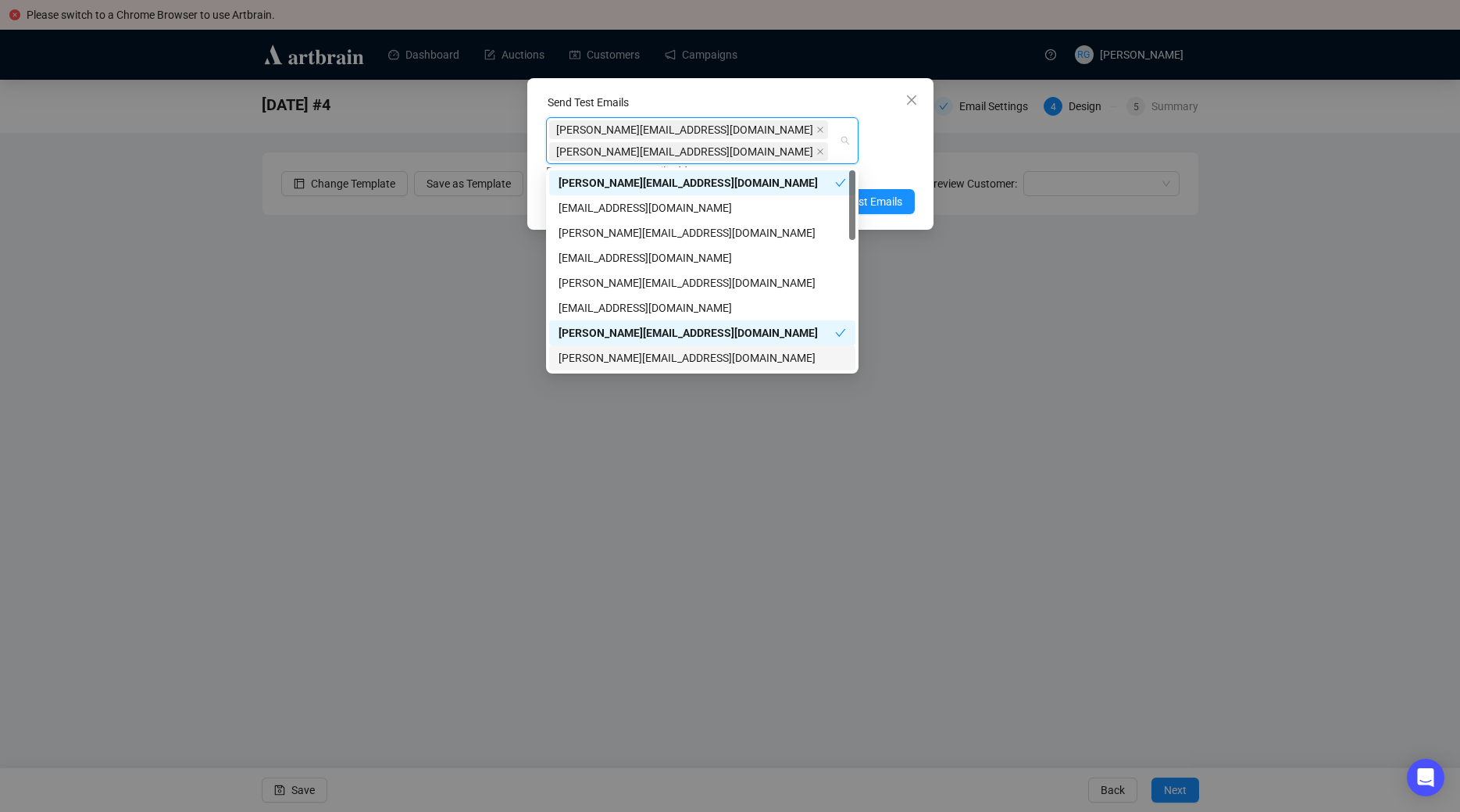
click at [616, 352] on div "[PERSON_NAME][EMAIL_ADDRESS][DOMAIN_NAME]" at bounding box center [702, 358] width 288 height 17
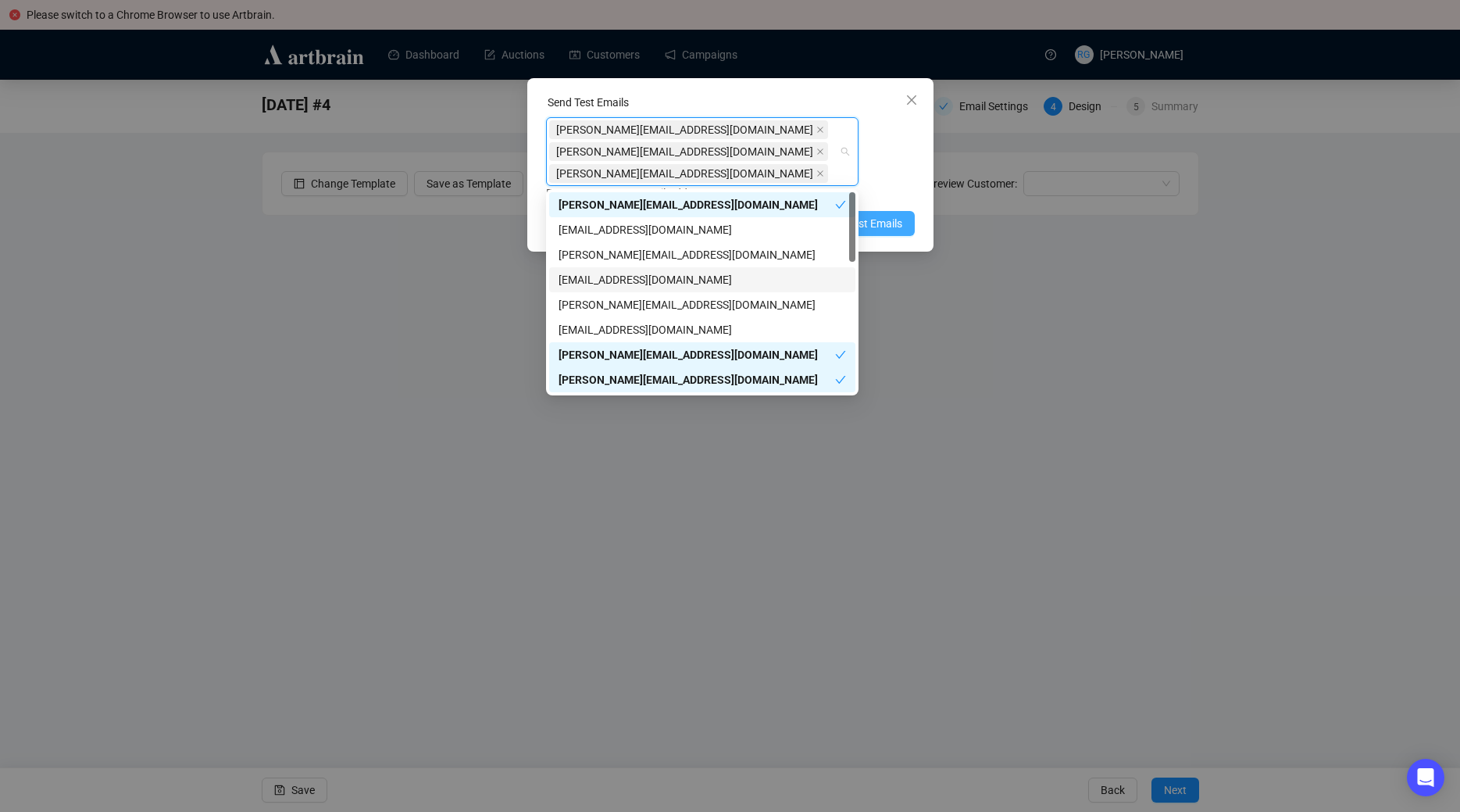
click at [887, 226] on span "Send Test Emails" at bounding box center [862, 224] width 81 height 17
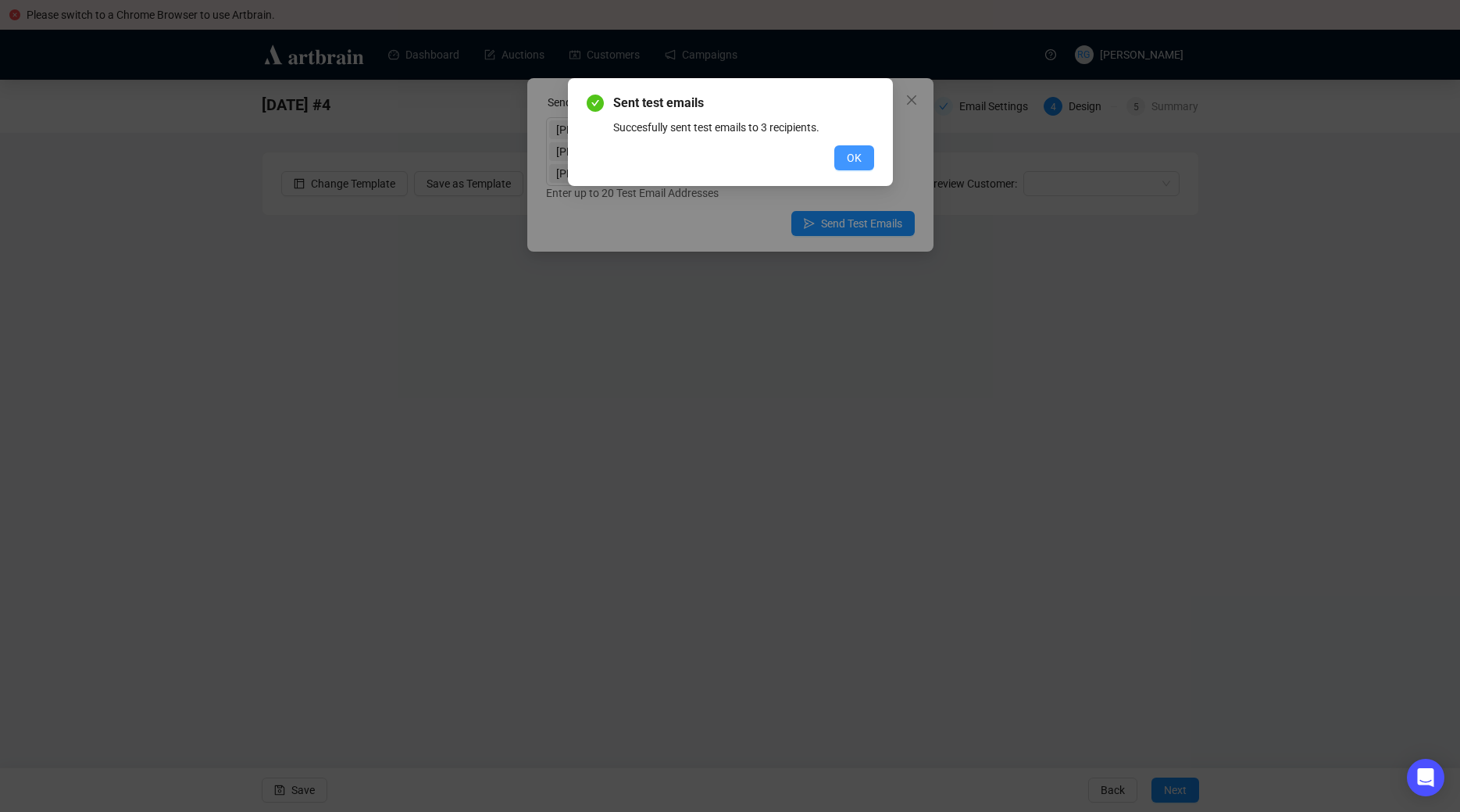
click at [852, 167] on button "OK" at bounding box center [854, 157] width 40 height 25
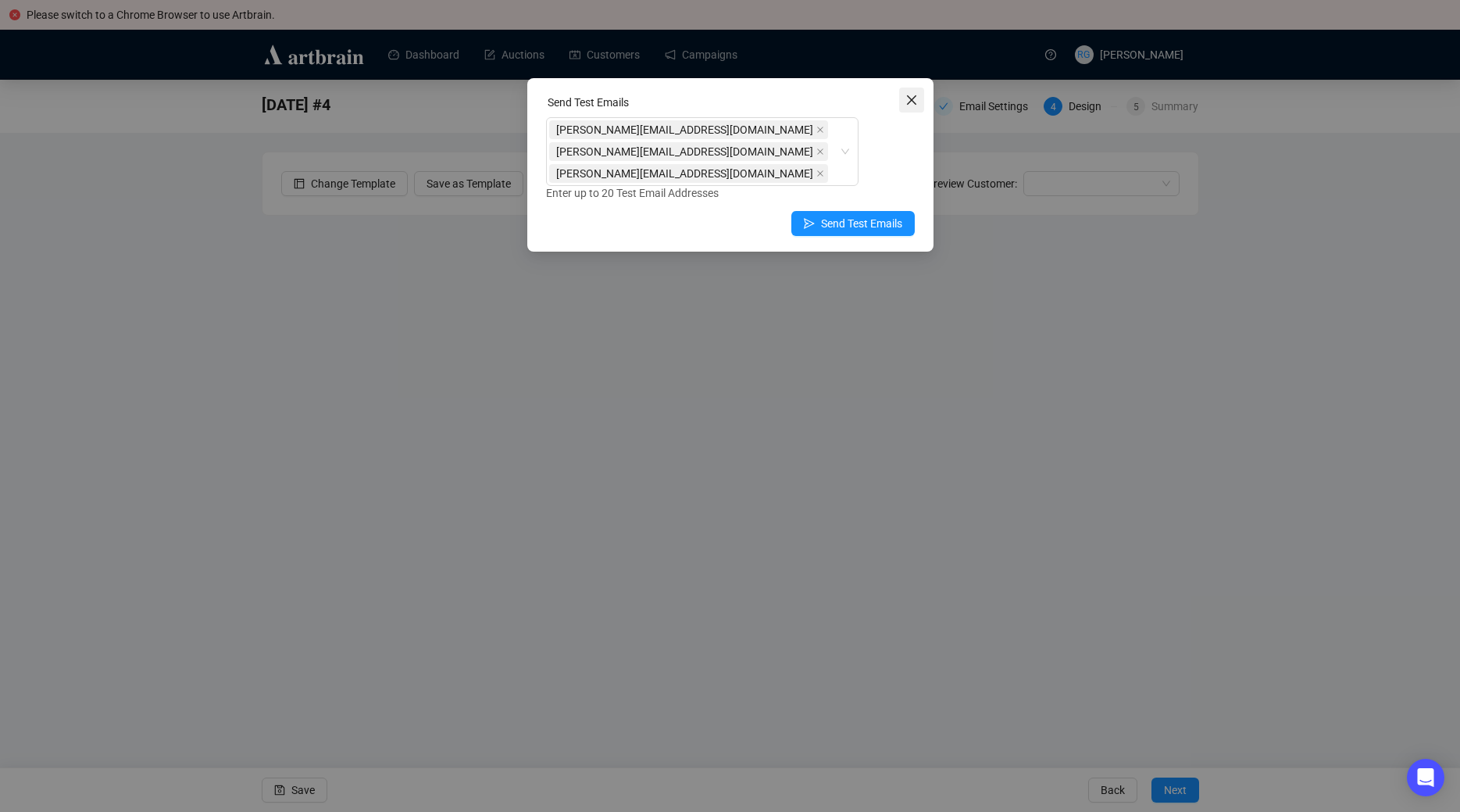
click at [905, 98] on icon "close" at bounding box center [911, 100] width 12 height 12
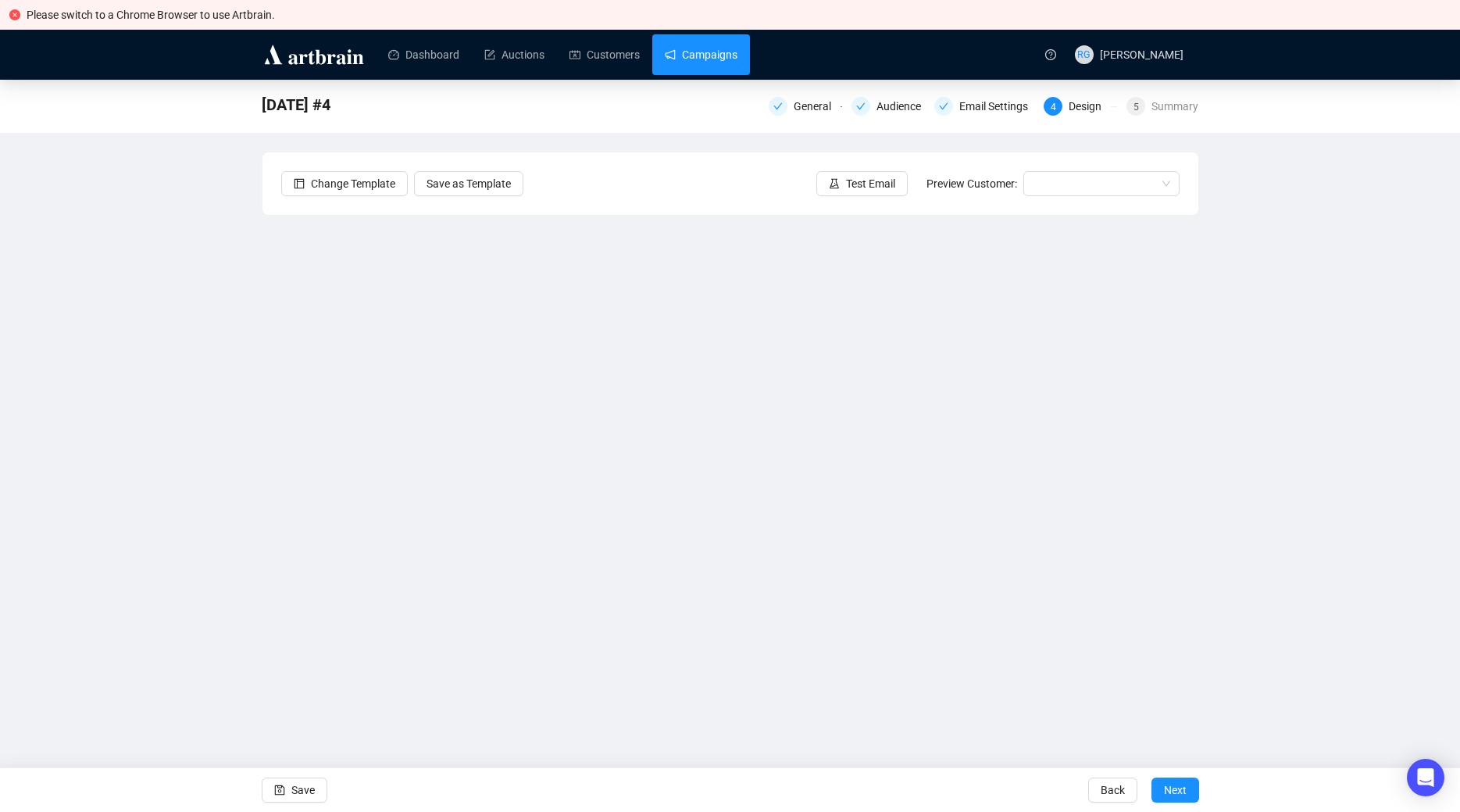
click at [733, 60] on link "Campaigns" at bounding box center [701, 54] width 73 height 41
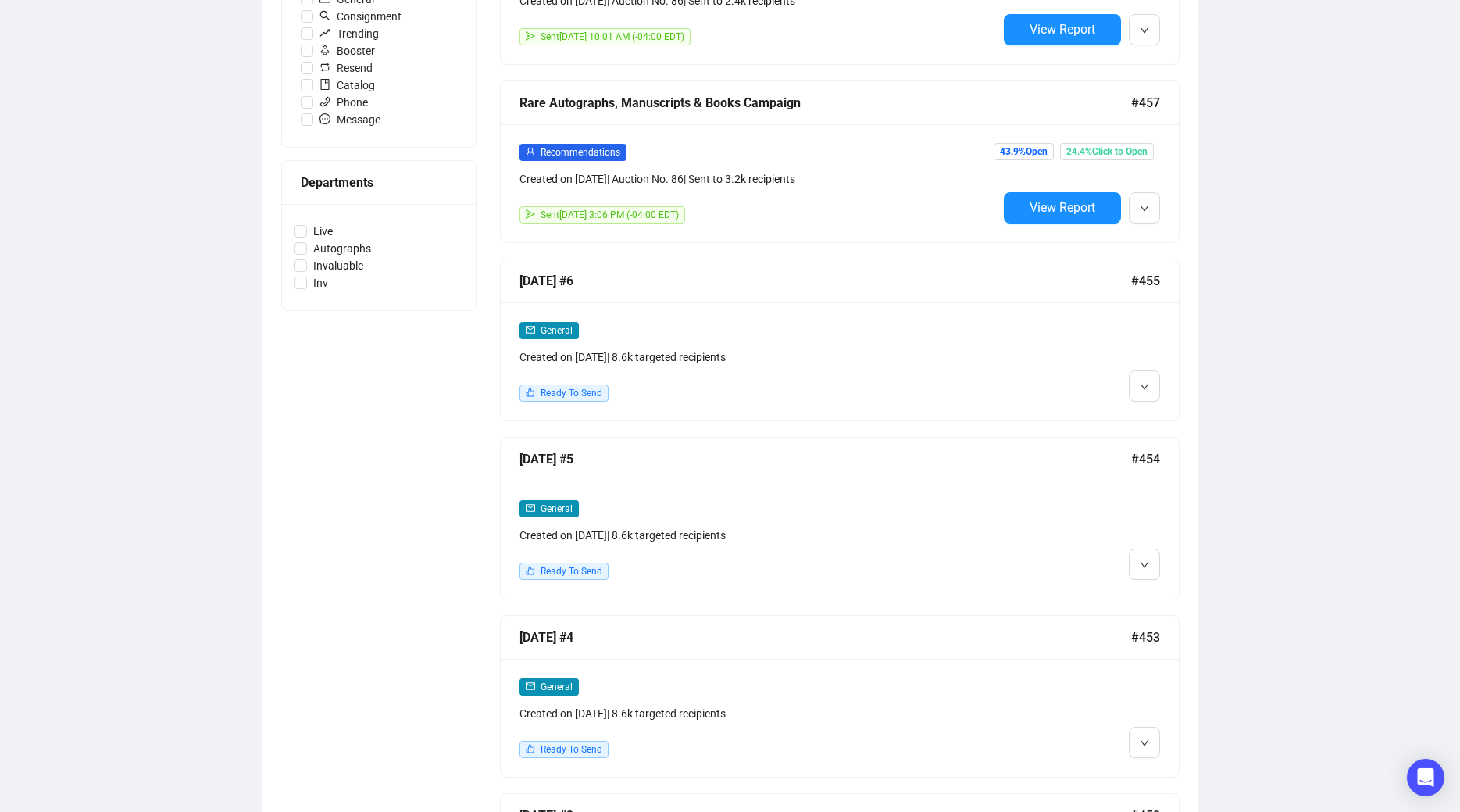
scroll to position [595, 0]
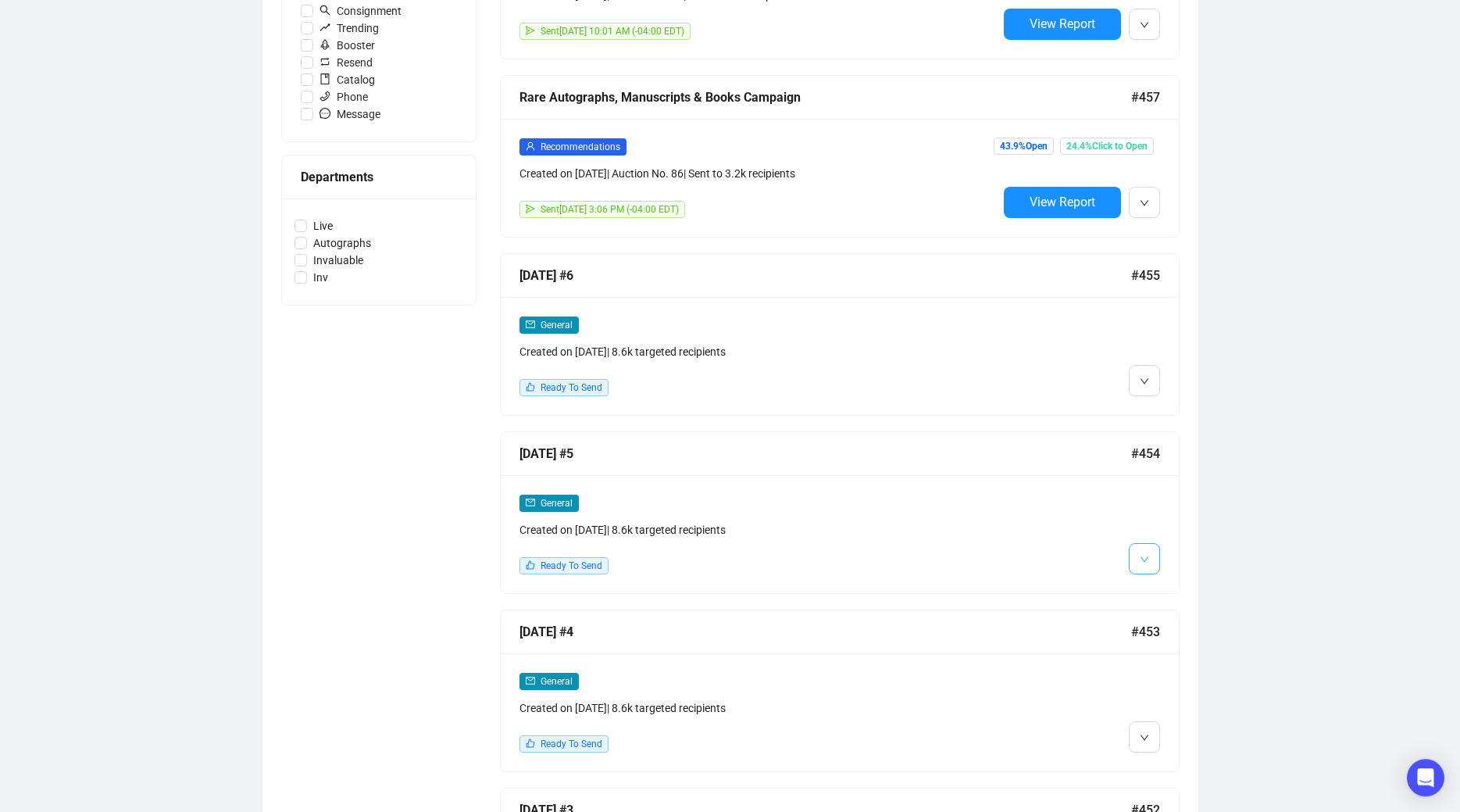
click at [1141, 557] on icon "down" at bounding box center [1144, 559] width 10 height 10
click at [1148, 584] on li "Edit" at bounding box center [1173, 590] width 83 height 25
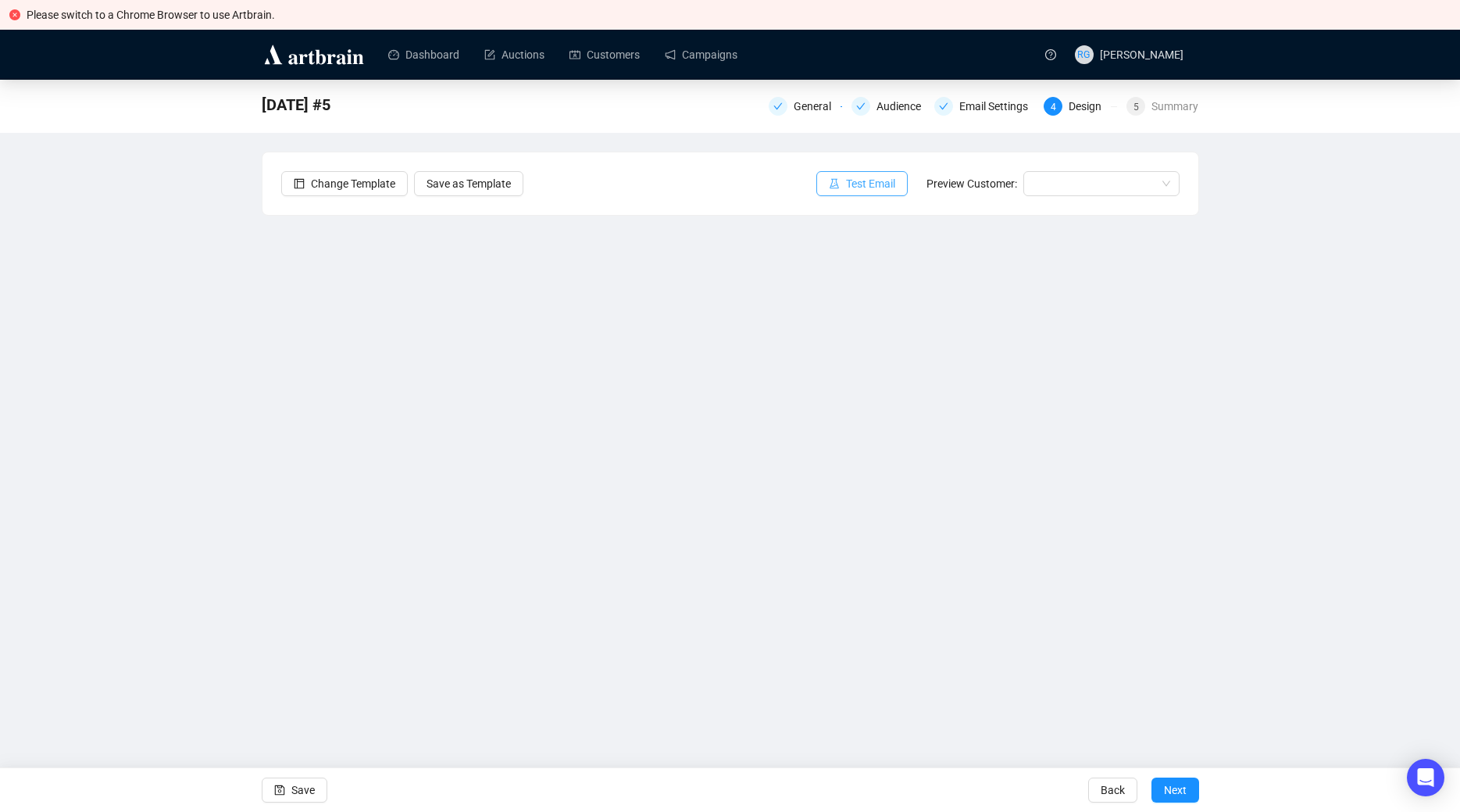
click at [874, 188] on span "Test Email" at bounding box center [870, 184] width 49 height 17
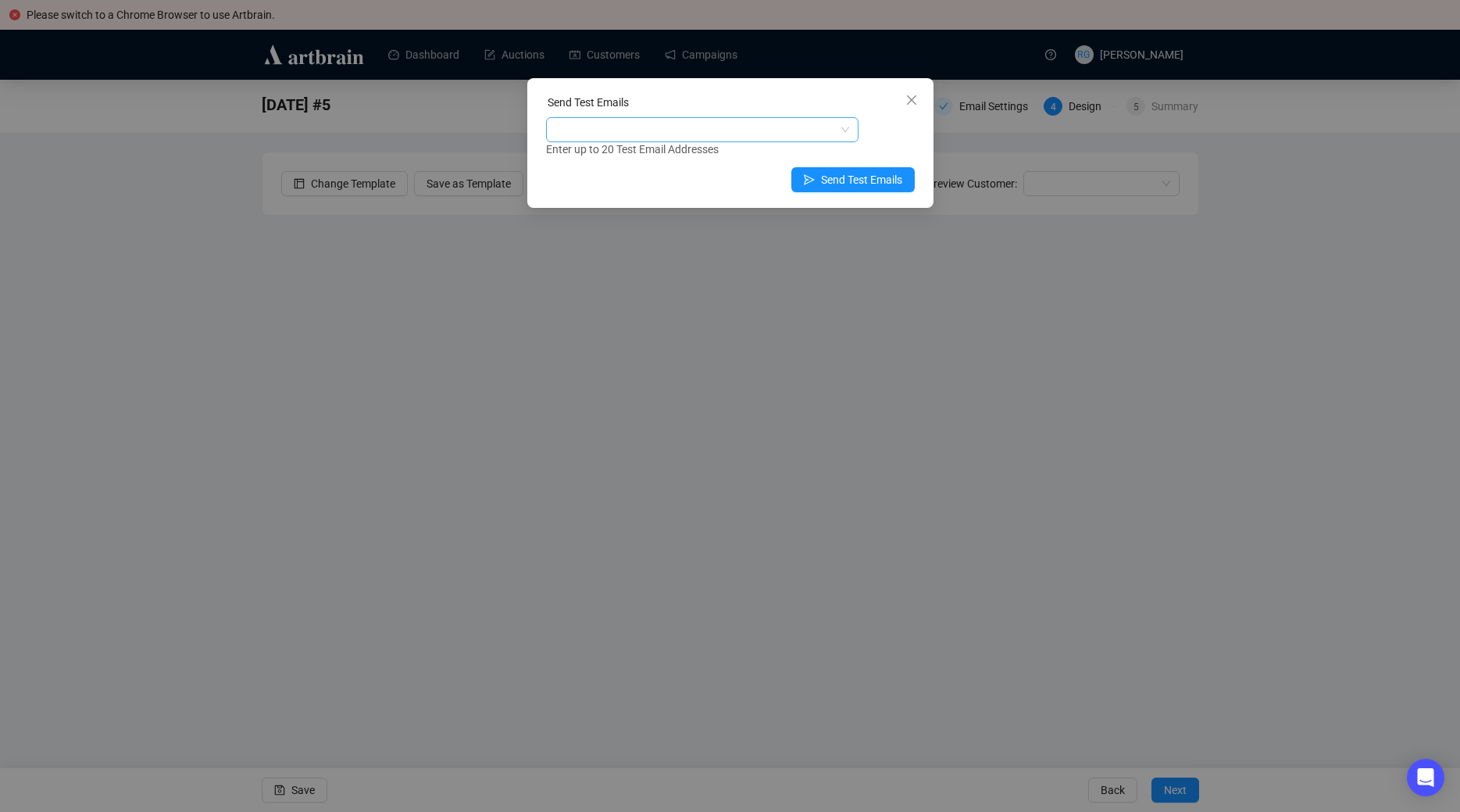
click at [574, 124] on div at bounding box center [695, 129] width 290 height 22
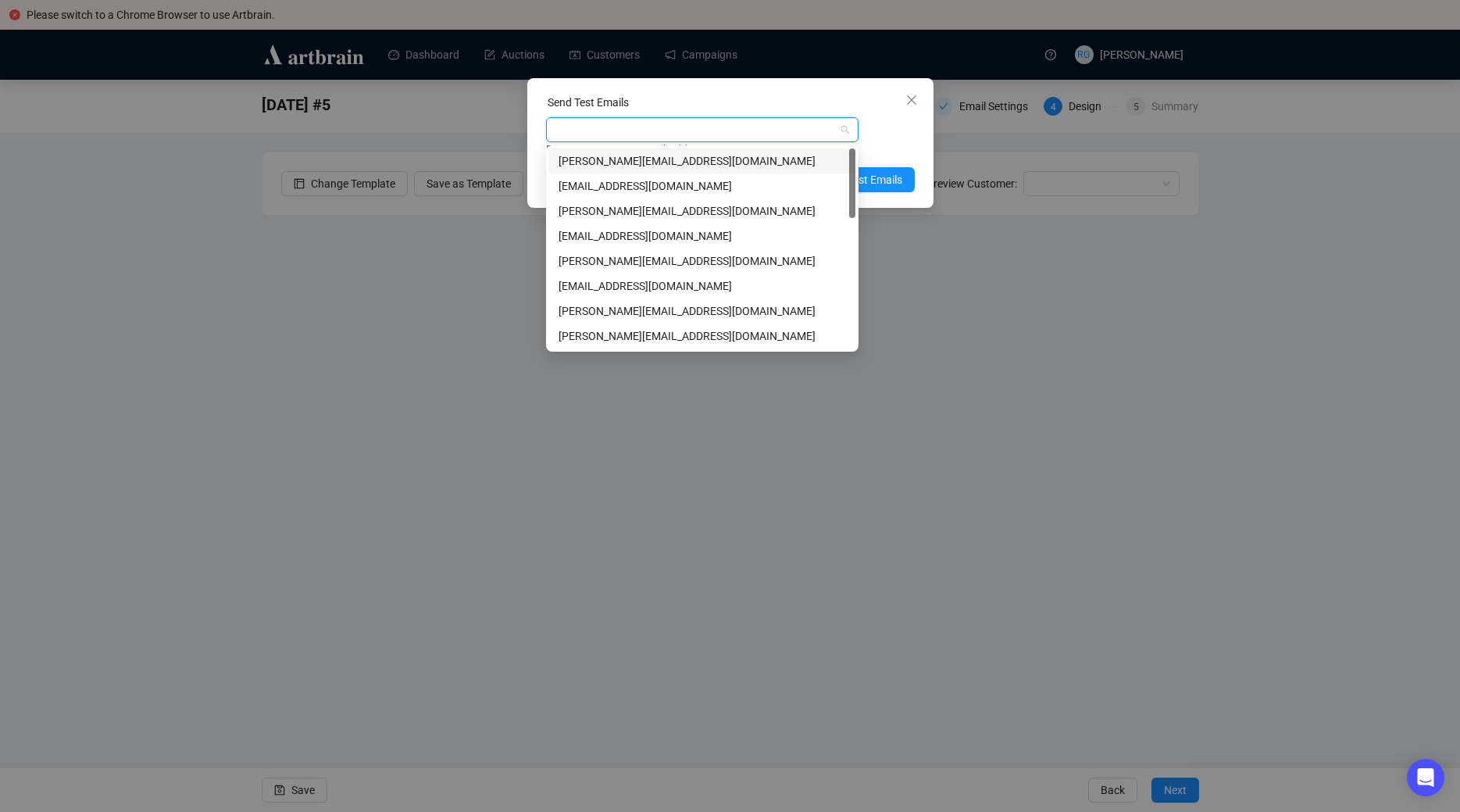
click at [580, 162] on div "[PERSON_NAME][EMAIL_ADDRESS][DOMAIN_NAME]" at bounding box center [702, 161] width 288 height 17
click at [593, 312] on div "[PERSON_NAME][EMAIL_ADDRESS][DOMAIN_NAME]" at bounding box center [702, 311] width 288 height 17
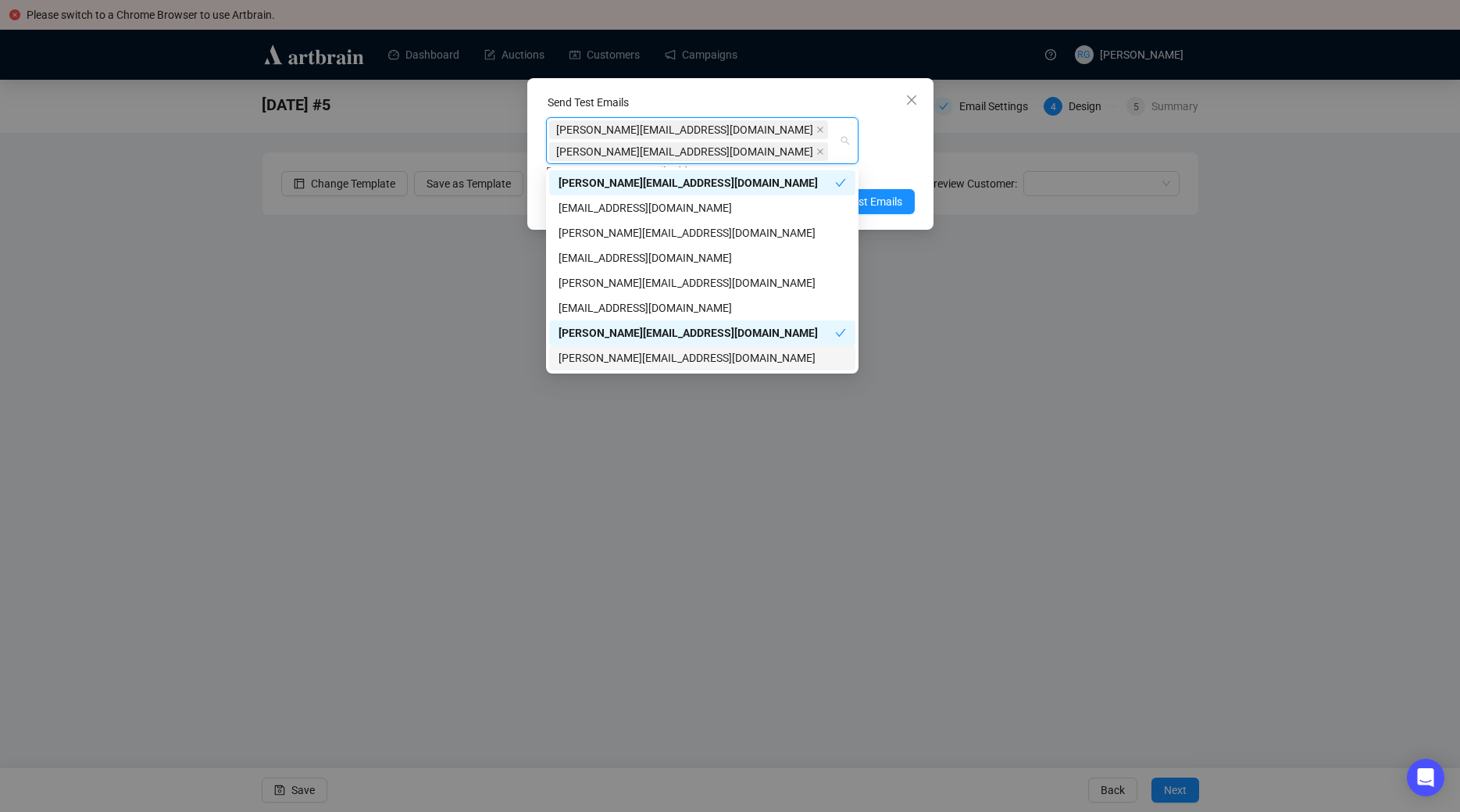
click at [597, 356] on div "[PERSON_NAME][EMAIL_ADDRESS][DOMAIN_NAME]" at bounding box center [702, 358] width 288 height 17
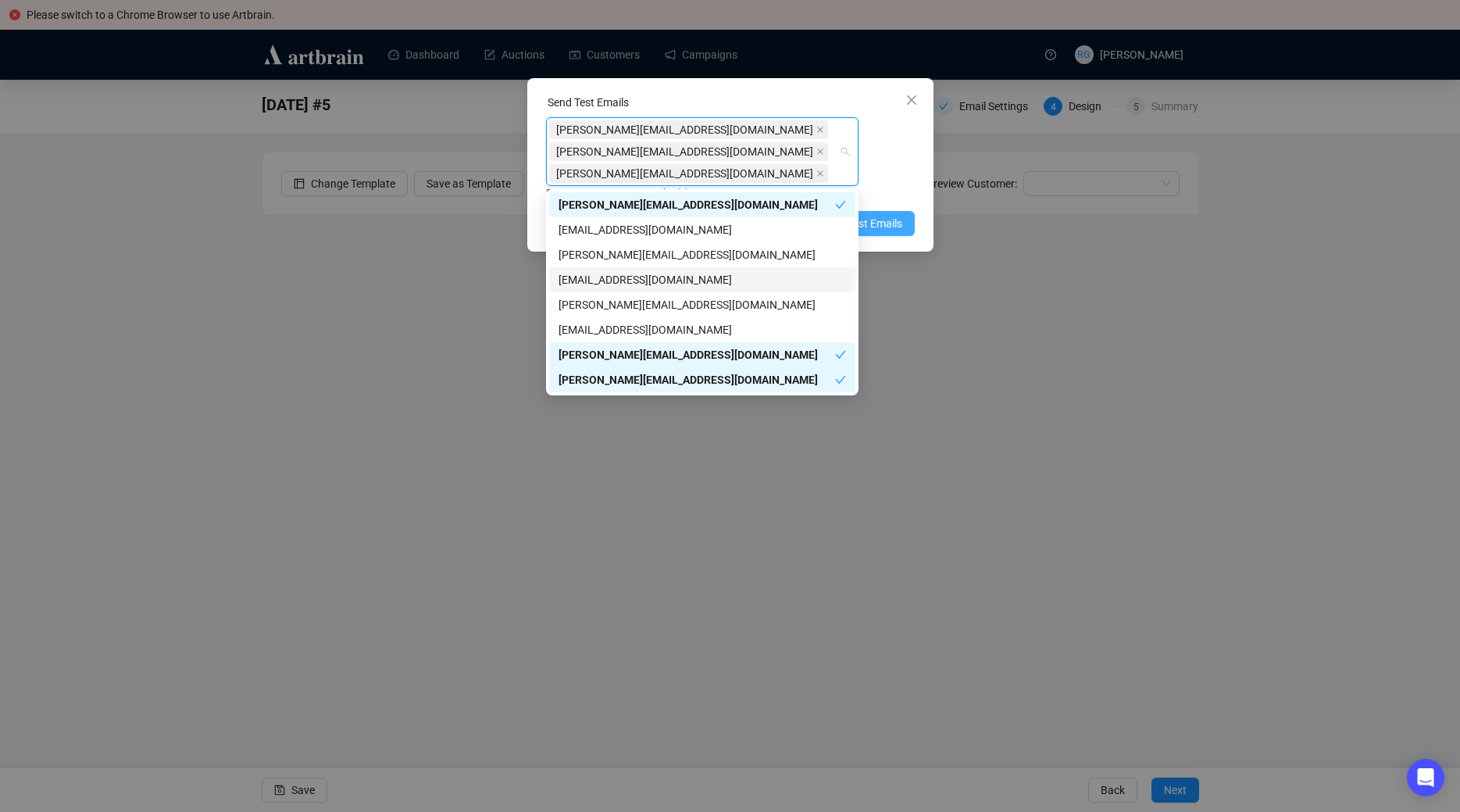
click at [901, 229] on span "Send Test Emails" at bounding box center [862, 224] width 81 height 17
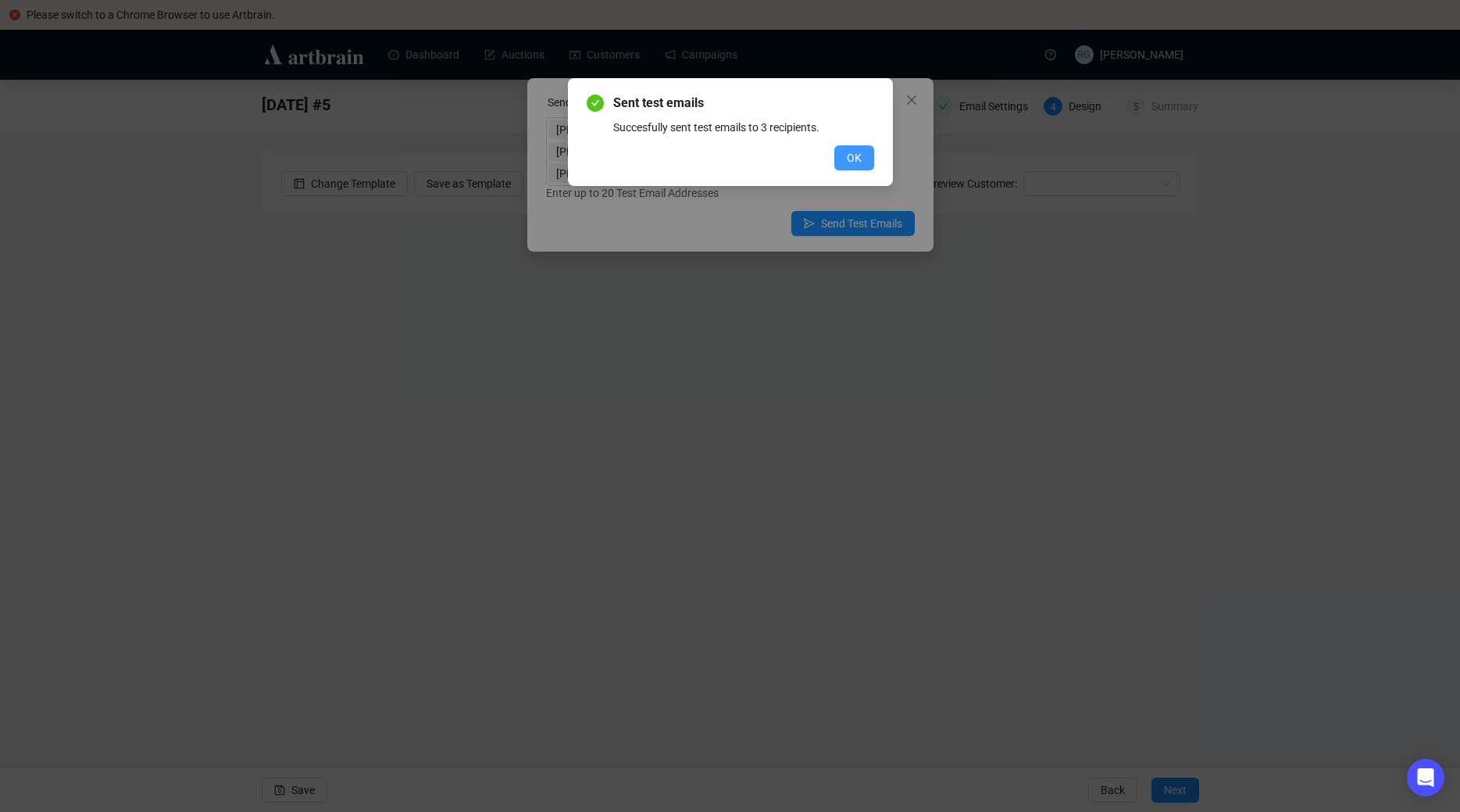
click at [866, 158] on button "OK" at bounding box center [854, 157] width 40 height 25
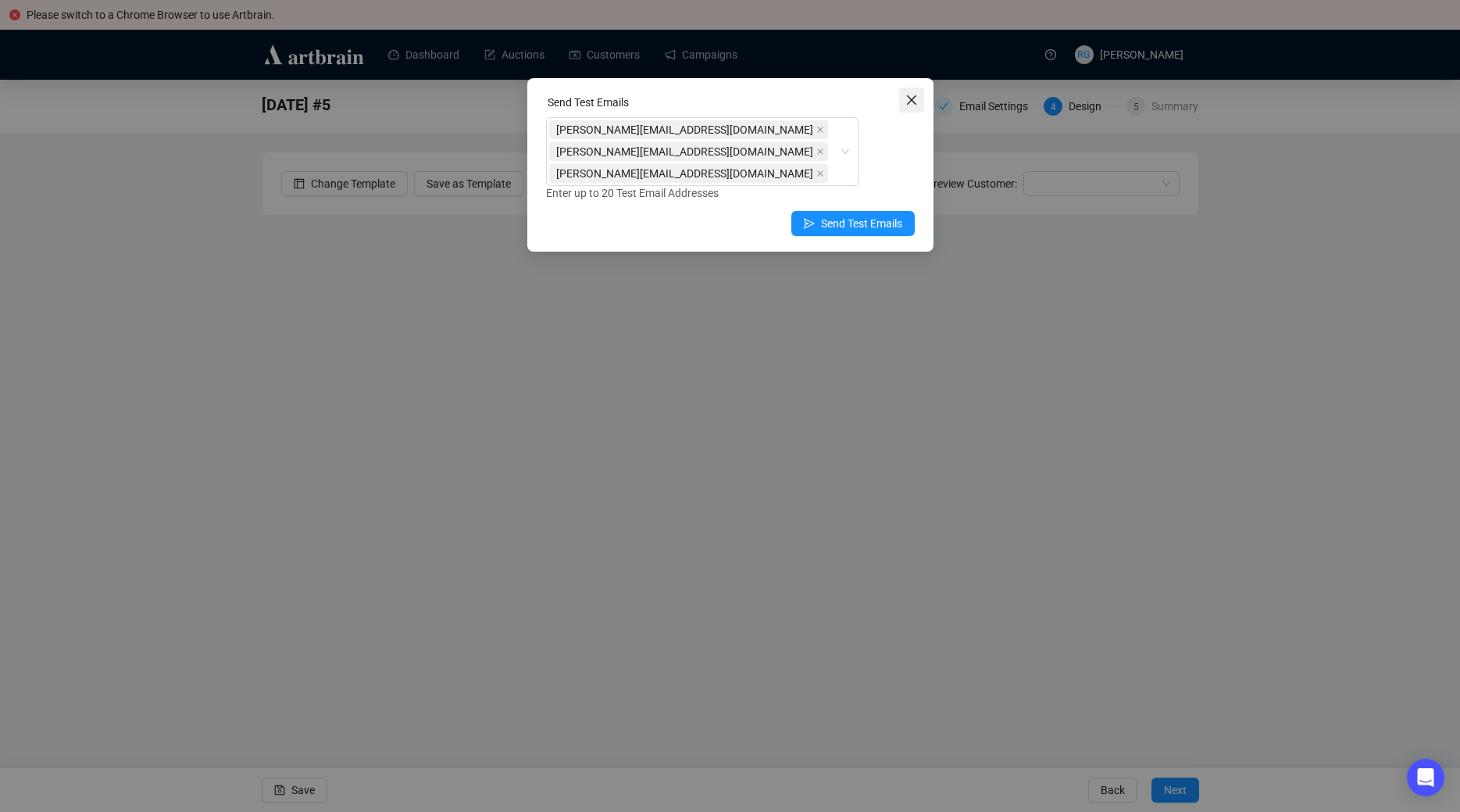
click at [915, 99] on icon "close" at bounding box center [911, 100] width 12 height 12
